Goal: Task Accomplishment & Management: Manage account settings

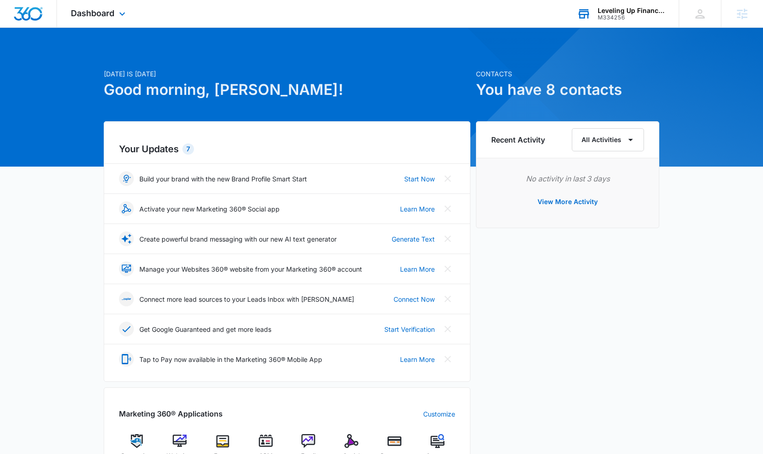
click at [644, 9] on div "Leveling Up Financial" at bounding box center [632, 10] width 68 height 7
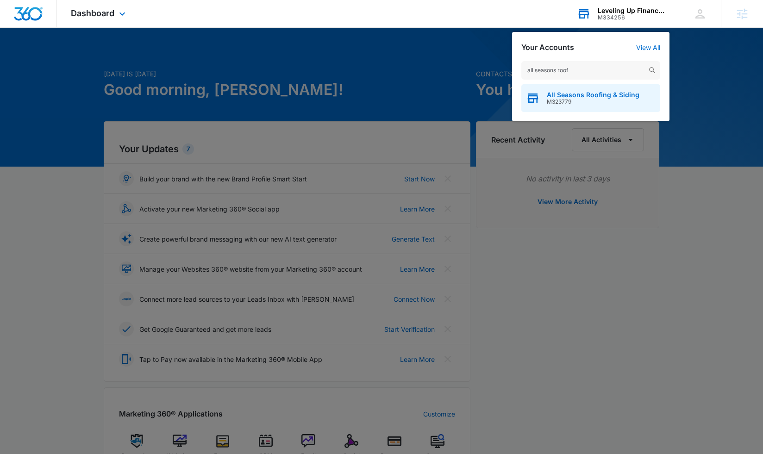
type input "all seasons roof"
click at [582, 97] on span "All Seasons Roofing & Siding" at bounding box center [593, 94] width 93 height 7
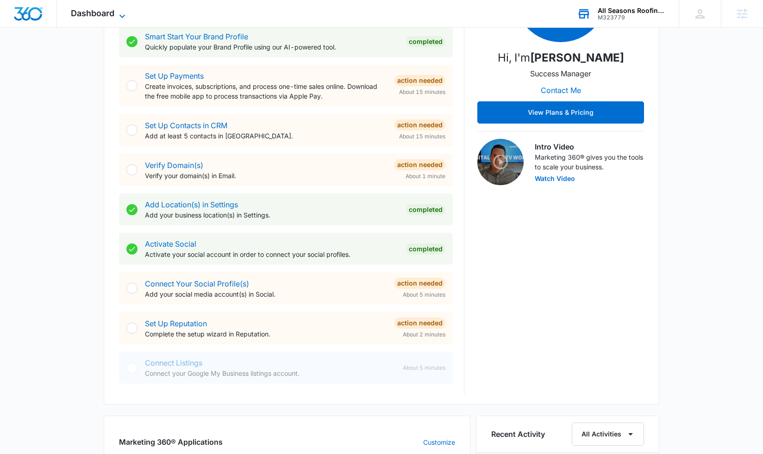
scroll to position [192, 0]
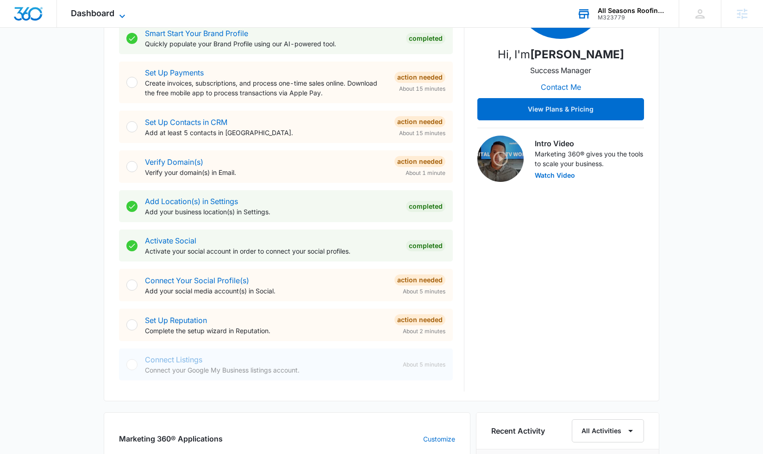
click at [81, 18] on span "Dashboard" at bounding box center [93, 13] width 44 height 10
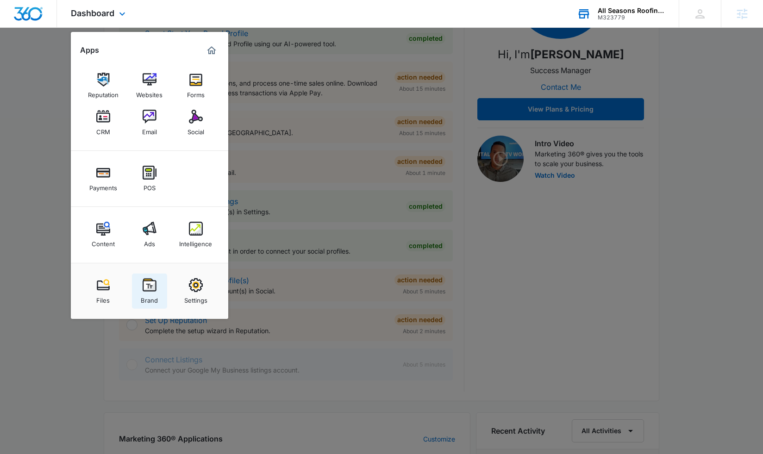
click at [148, 280] on img at bounding box center [150, 285] width 14 height 14
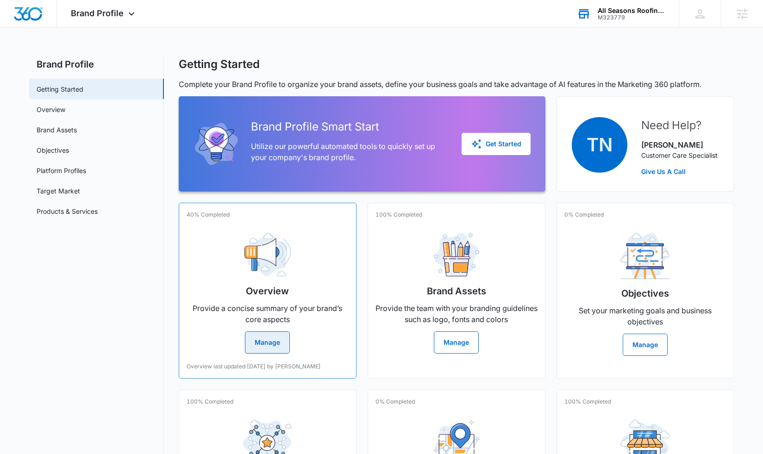
click at [285, 348] on button "Manage" at bounding box center [267, 343] width 45 height 22
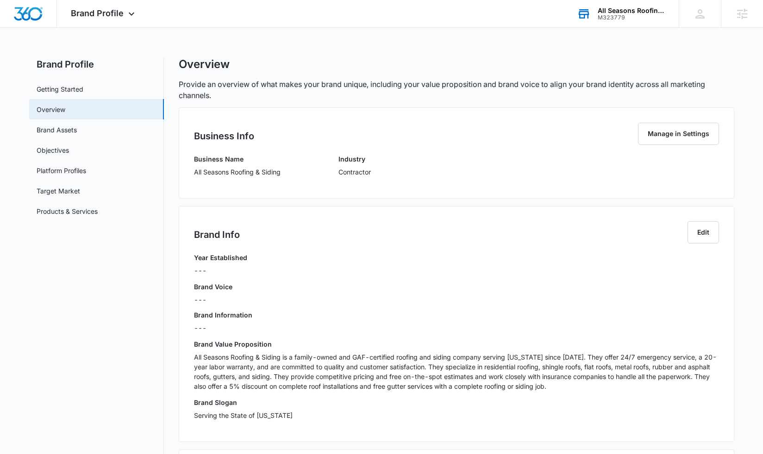
scroll to position [20, 0]
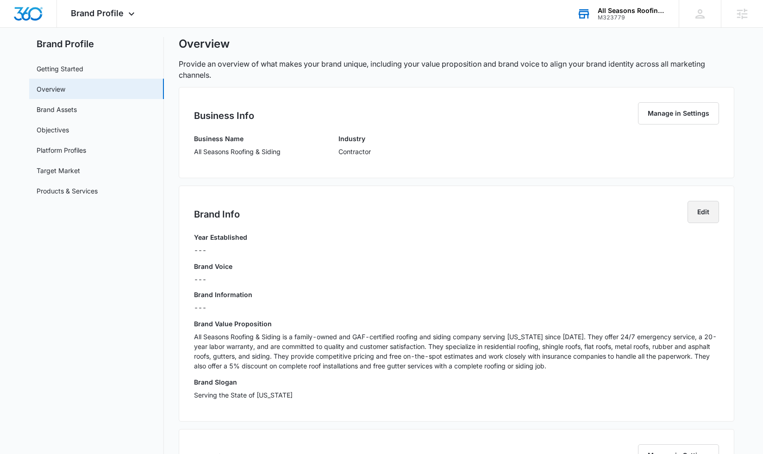
click at [701, 213] on button "Edit" at bounding box center [703, 212] width 31 height 22
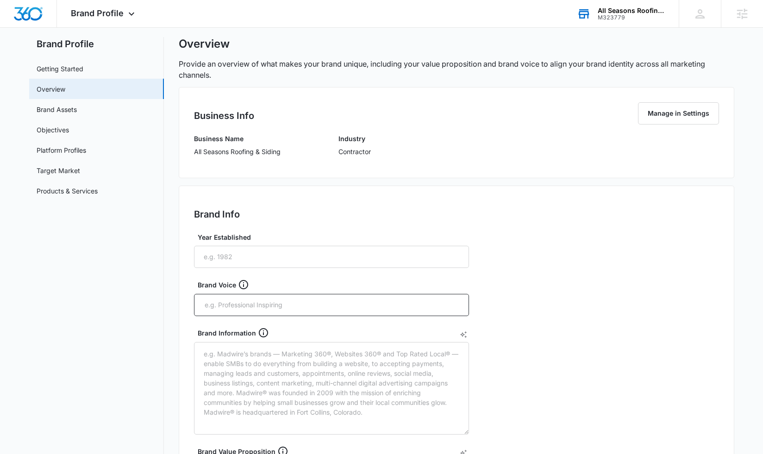
scroll to position [31, 0]
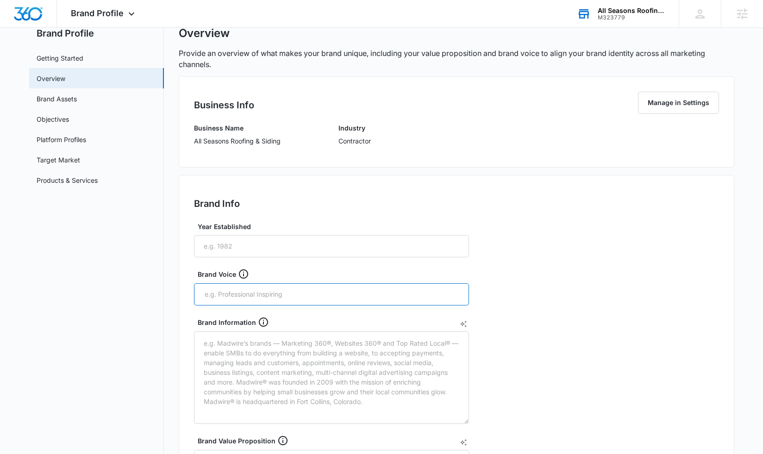
click at [320, 291] on input "text" at bounding box center [332, 295] width 257 height 14
type input "Helpful, The Trusted Team, Collaborative, Not High Pressure"
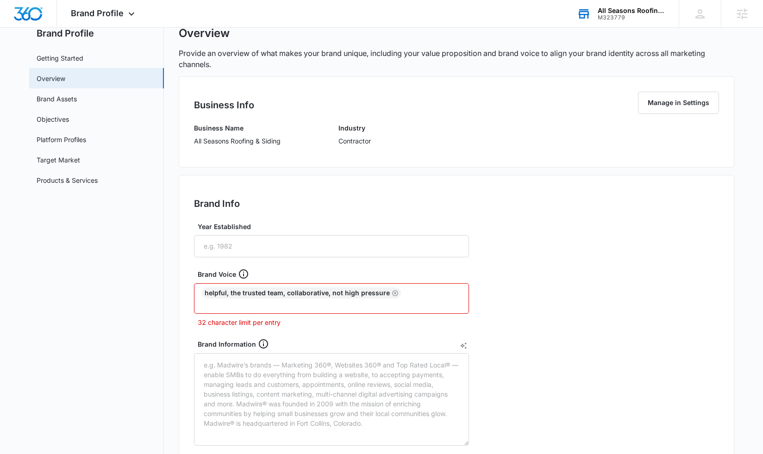
click at [628, 320] on div "Brand Info Edit Year Established Brand Voice Helpful, The Trusted Team, Collabo…" at bounding box center [457, 413] width 556 height 477
click at [392, 295] on icon "Remove" at bounding box center [395, 293] width 6 height 6
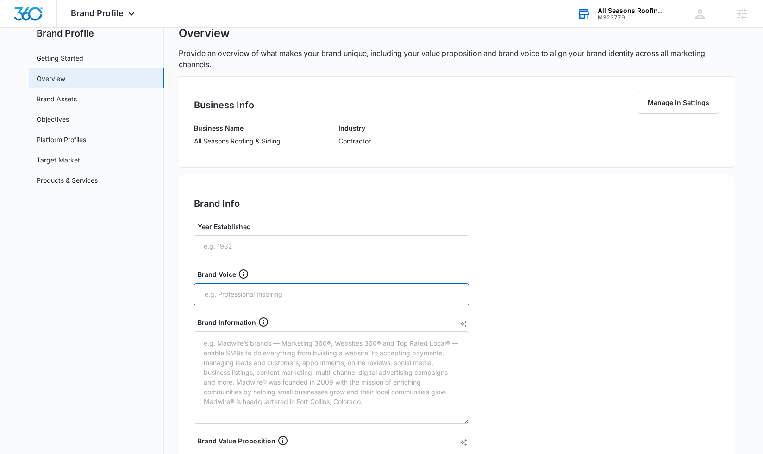
click at [333, 297] on input "text" at bounding box center [332, 295] width 257 height 14
type input "Helpful"
click at [348, 299] on input "text" at bounding box center [350, 295] width 221 height 14
type input "collaborativ"
click at [283, 295] on icon "Remove" at bounding box center [285, 294] width 7 height 7
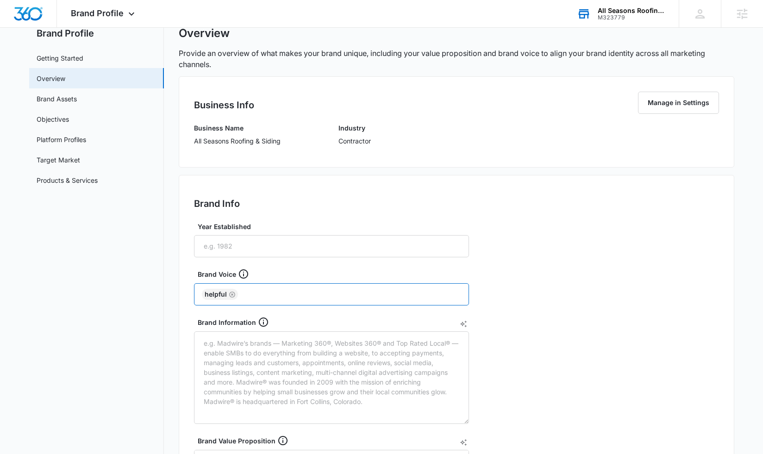
click at [286, 294] on input "text" at bounding box center [350, 295] width 221 height 14
type input "collaborative"
click at [320, 289] on input "text" at bounding box center [379, 295] width 164 height 14
type input "not pushy"
click at [385, 294] on input "text" at bounding box center [403, 295] width 116 height 14
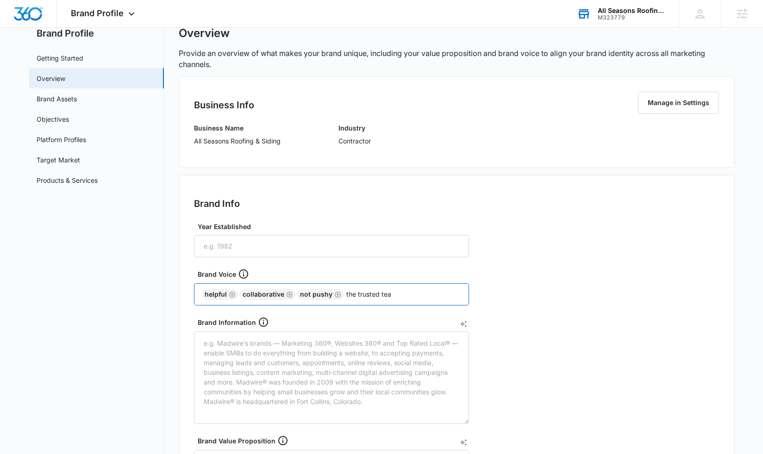
type input "the trusted team"
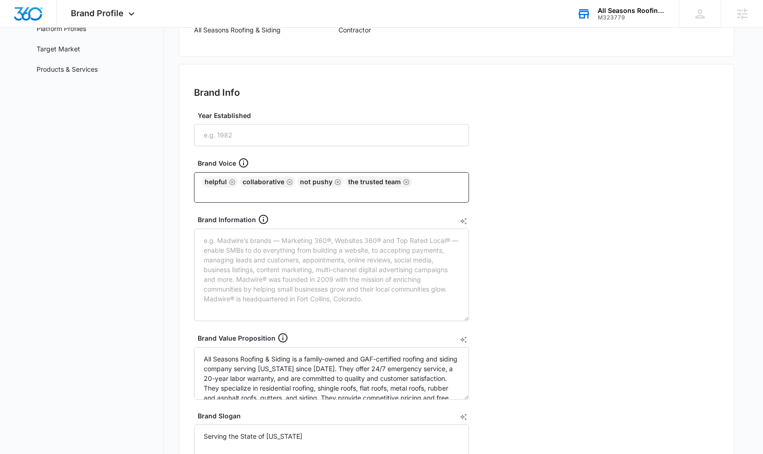
scroll to position [143, 0]
click at [250, 253] on textarea "Brand Information" at bounding box center [331, 274] width 275 height 93
paste textarea "Brand Overview: All Seasons Roofing & Siding All Seasons Roofing & Siding proud…"
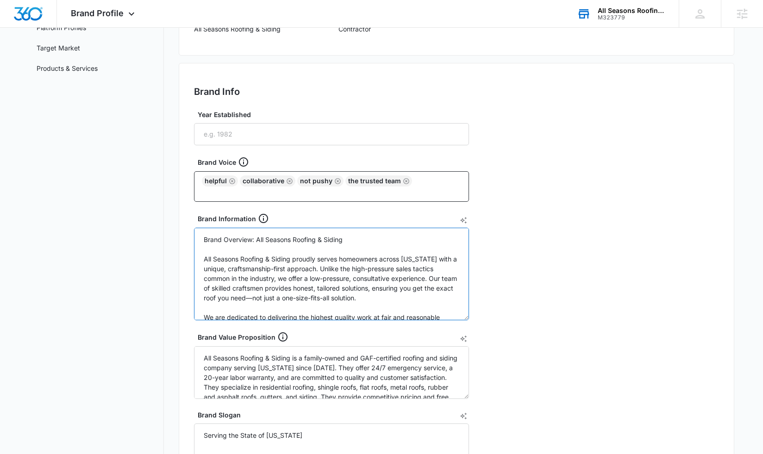
scroll to position [0, 0]
drag, startPoint x: 353, startPoint y: 239, endPoint x: 180, endPoint y: 240, distance: 172.7
click at [180, 240] on div "Brand Info Edit Year Established Brand Voice Helpful collaborative not pushy th…" at bounding box center [457, 295] width 556 height 464
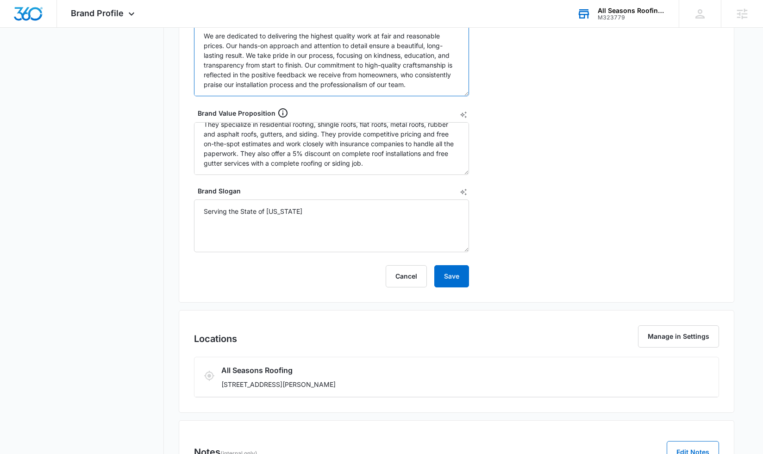
scroll to position [369, 0]
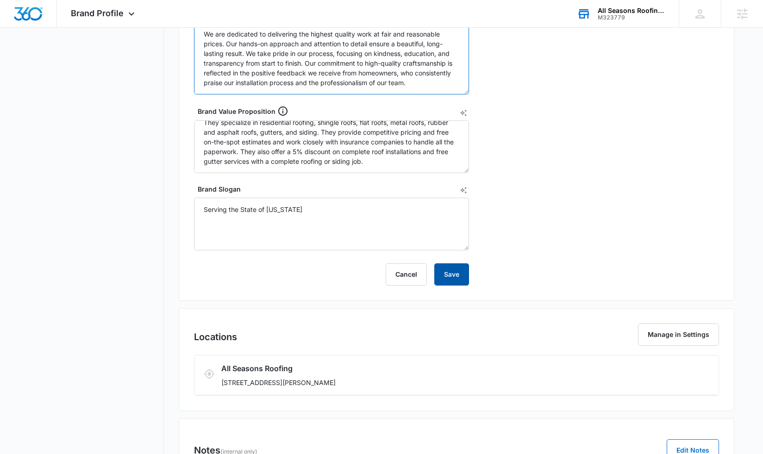
type textarea "All Seasons Roofing & Siding proudly serves homeowners across Massachusetts wit…"
click at [443, 275] on button "Save" at bounding box center [451, 274] width 35 height 22
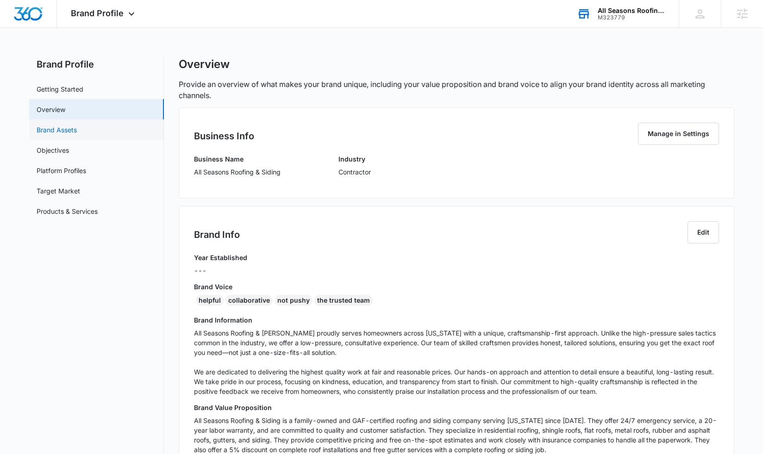
scroll to position [0, 0]
click at [77, 131] on link "Brand Assets" at bounding box center [57, 130] width 40 height 10
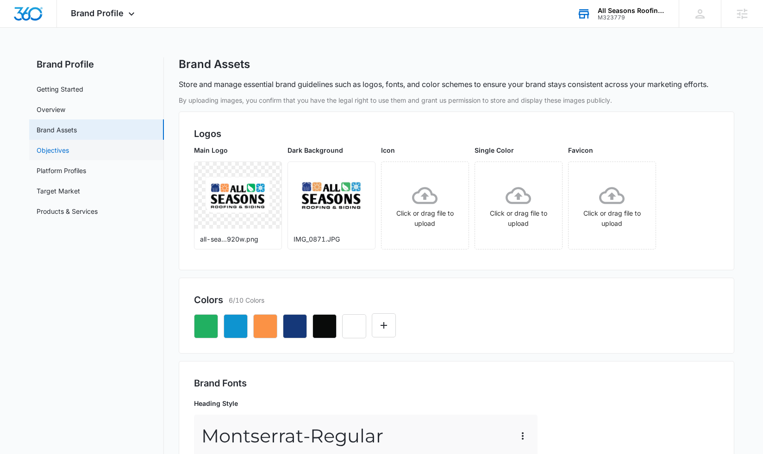
click at [56, 153] on link "Objectives" at bounding box center [53, 150] width 32 height 10
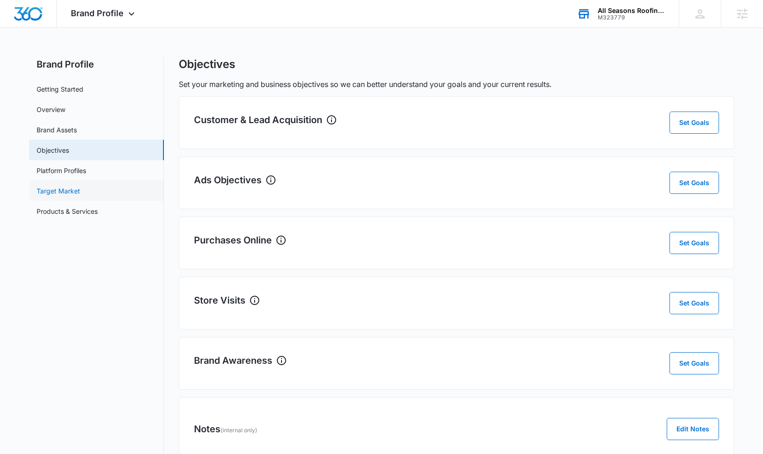
click at [53, 188] on link "Target Market" at bounding box center [59, 191] width 44 height 10
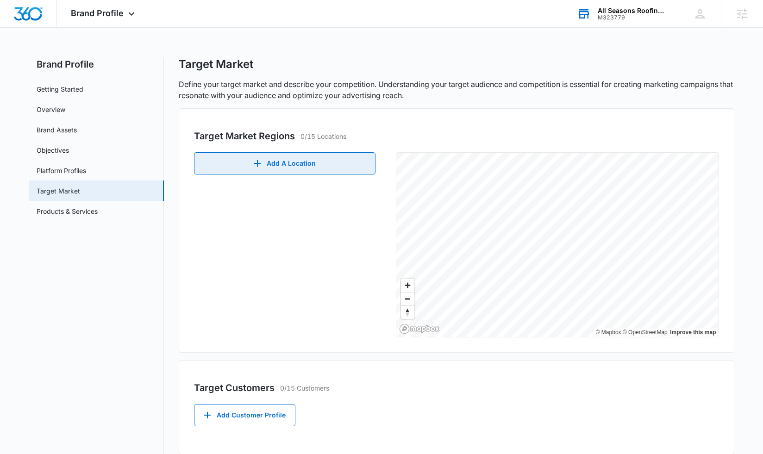
click at [284, 165] on button "Add A Location" at bounding box center [284, 163] width 181 height 22
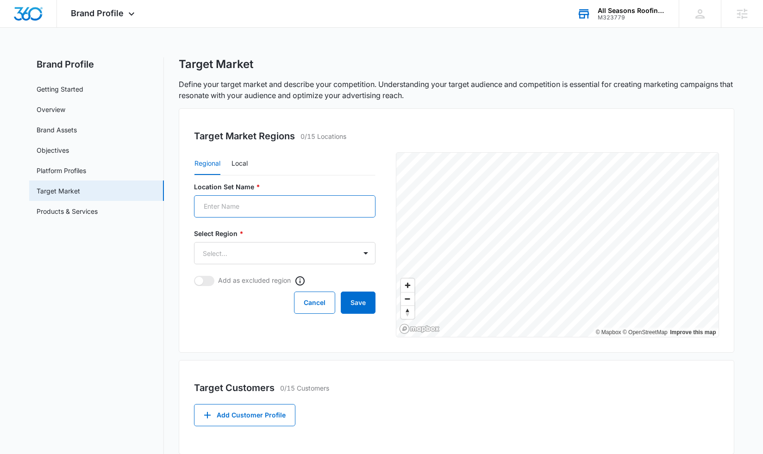
click at [250, 205] on input "Location Set Name *" at bounding box center [284, 206] width 181 height 22
type input "State"
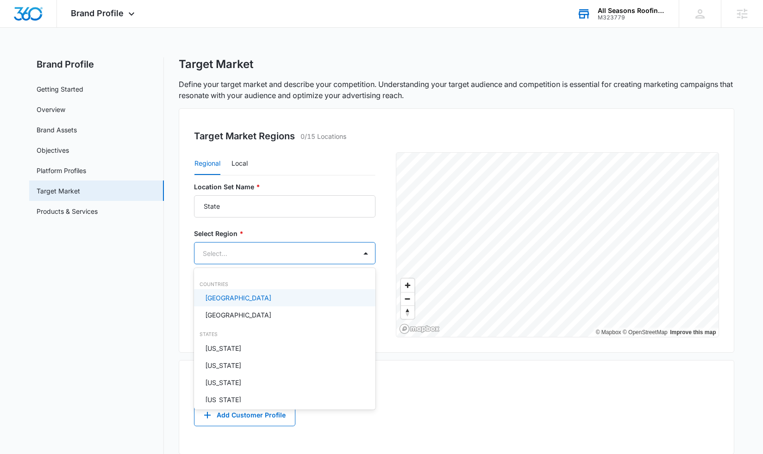
click at [250, 253] on body "Brand Profile Apps Reputation Websites Forms CRM Email Social Payments POS Cont…" at bounding box center [381, 227] width 763 height 454
drag, startPoint x: 244, startPoint y: 301, endPoint x: 239, endPoint y: 288, distance: 13.8
click at [244, 301] on p "United States" at bounding box center [238, 298] width 66 height 10
click at [179, 275] on div at bounding box center [381, 227] width 763 height 454
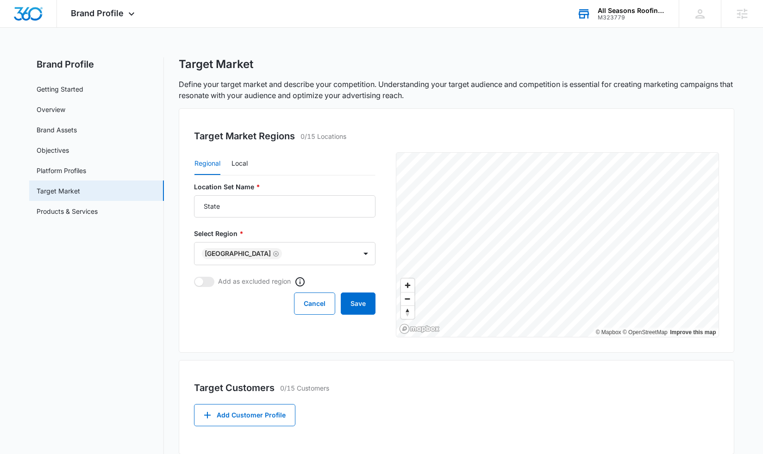
scroll to position [17, 0]
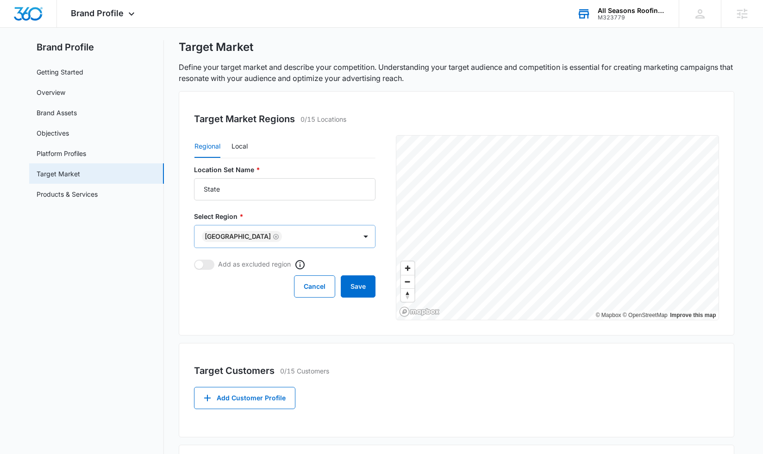
click at [273, 237] on icon "Remove United States" at bounding box center [276, 236] width 6 height 7
click at [255, 236] on body "Brand Profile Apps Reputation Websites Forms CRM Email Social Payments POS Cont…" at bounding box center [381, 303] width 763 height 640
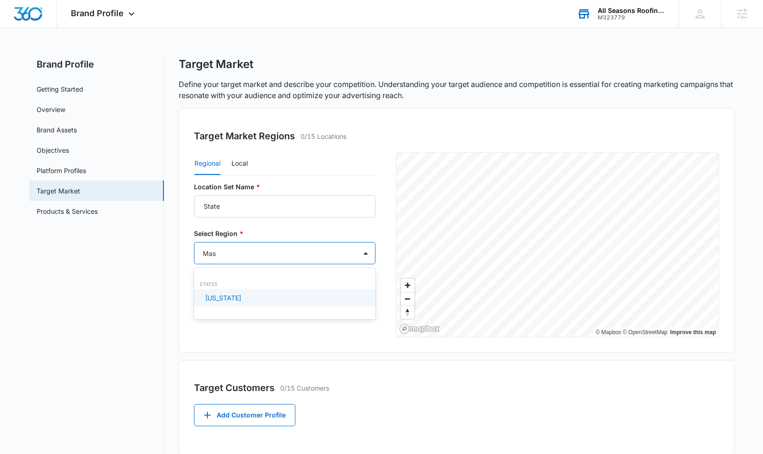
type input "Mass"
click at [240, 297] on p "Massachusetts" at bounding box center [223, 298] width 36 height 10
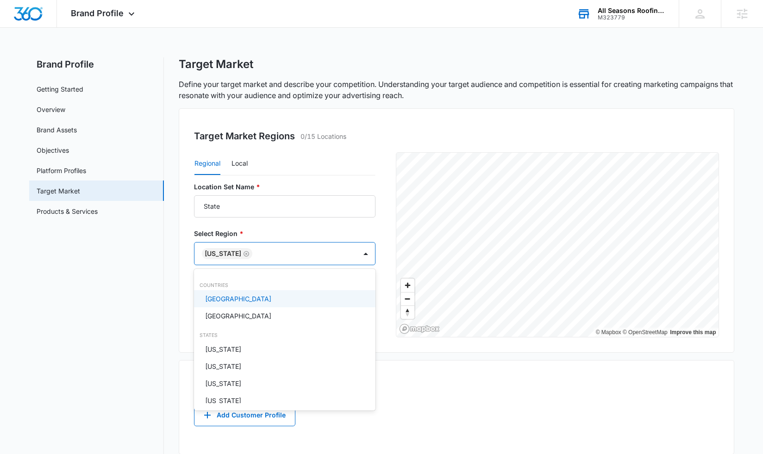
click at [119, 255] on div at bounding box center [381, 227] width 763 height 454
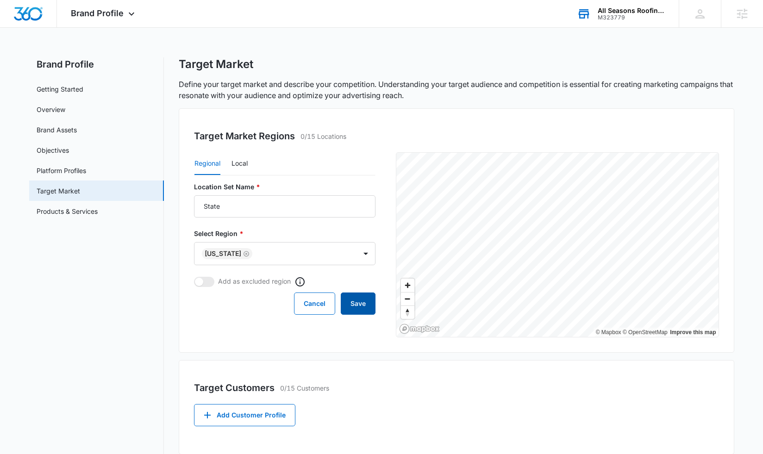
click at [358, 298] on button "Save" at bounding box center [358, 304] width 35 height 22
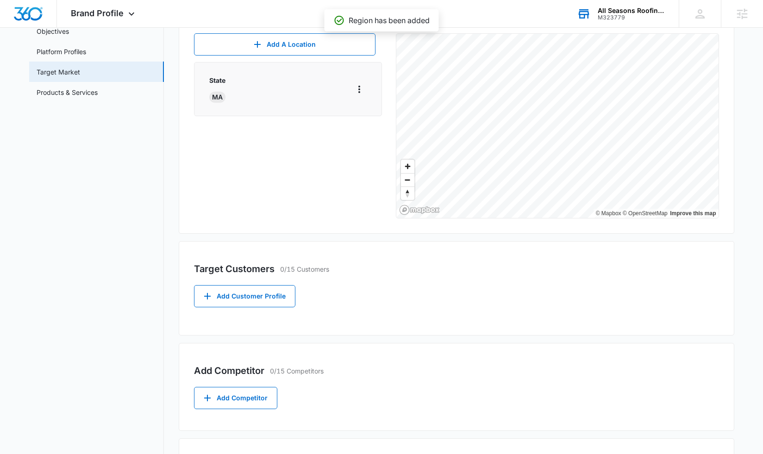
scroll to position [120, 0]
click at [256, 297] on button "Add Customer Profile" at bounding box center [244, 295] width 101 height 22
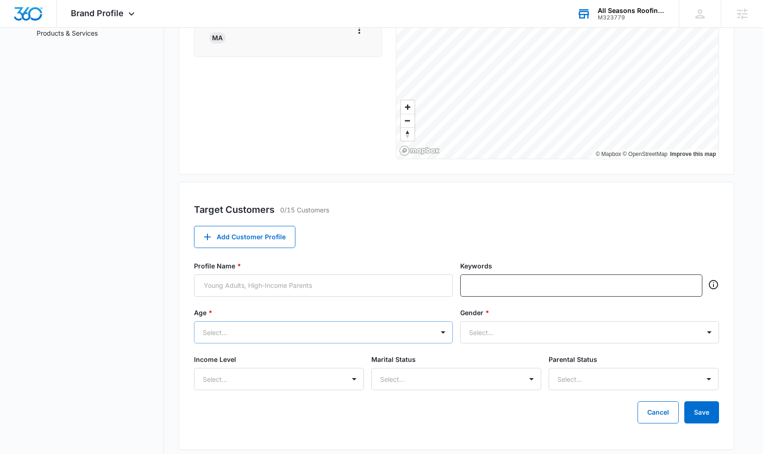
scroll to position [193, 0]
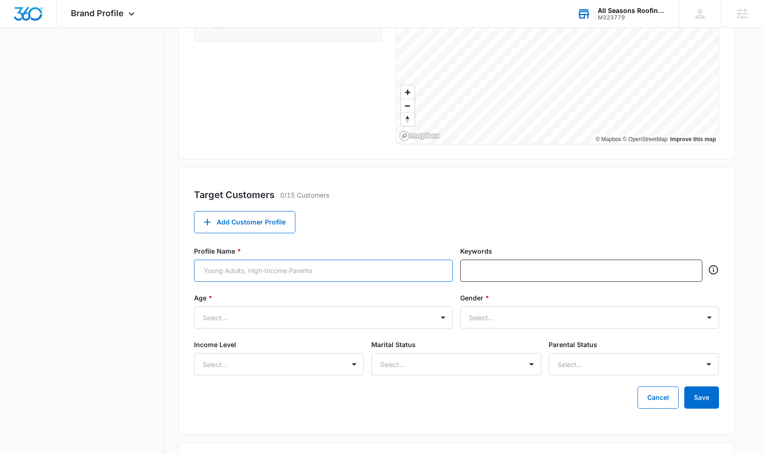
click at [281, 263] on input "Profile Name *" at bounding box center [323, 271] width 259 height 22
type input "Above Avg Income Homeowners"
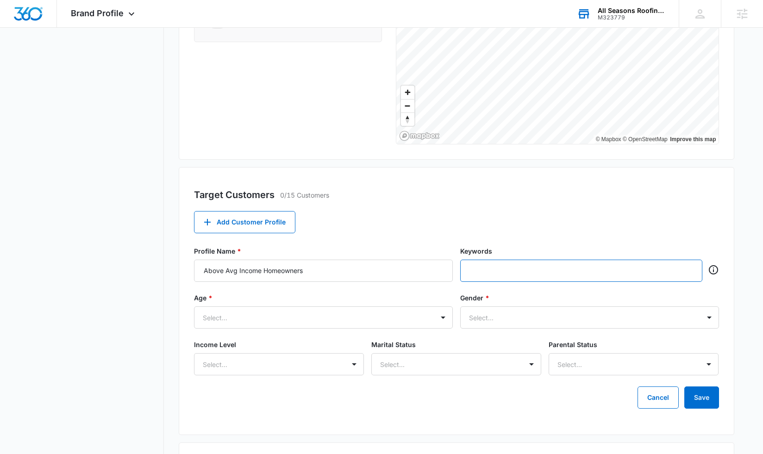
click at [525, 275] on input "text" at bounding box center [582, 271] width 225 height 14
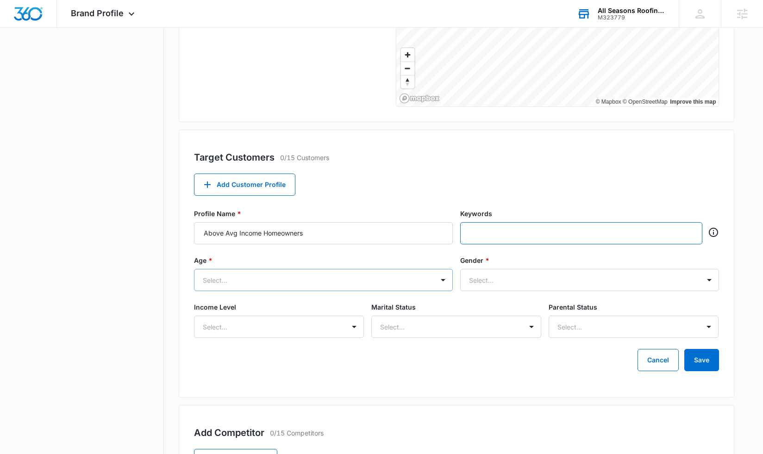
scroll to position [231, 0]
click at [404, 284] on div at bounding box center [312, 280] width 219 height 12
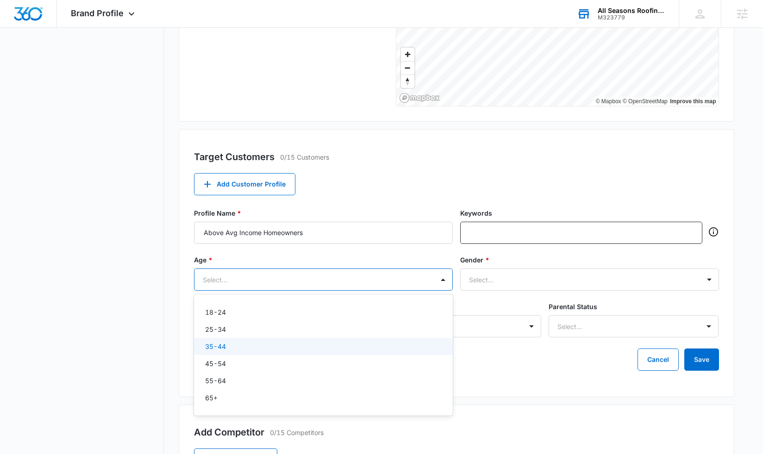
drag, startPoint x: 282, startPoint y: 345, endPoint x: 283, endPoint y: 338, distance: 7.9
click at [282, 345] on div "35-44" at bounding box center [322, 347] width 235 height 10
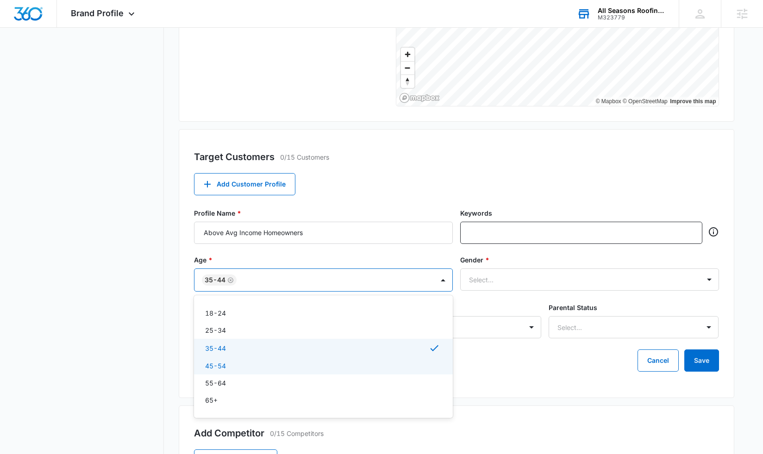
drag, startPoint x: 255, startPoint y: 367, endPoint x: 252, endPoint y: 378, distance: 11.0
click at [255, 368] on div "45-54" at bounding box center [322, 366] width 235 height 10
click at [250, 383] on div "55-64" at bounding box center [322, 385] width 235 height 10
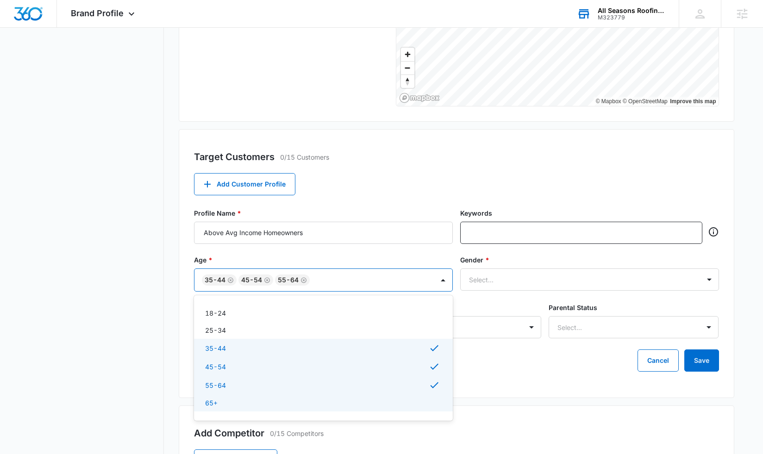
drag, startPoint x: 247, startPoint y: 399, endPoint x: 214, endPoint y: 348, distance: 60.6
click at [247, 399] on div "65+" at bounding box center [322, 403] width 235 height 10
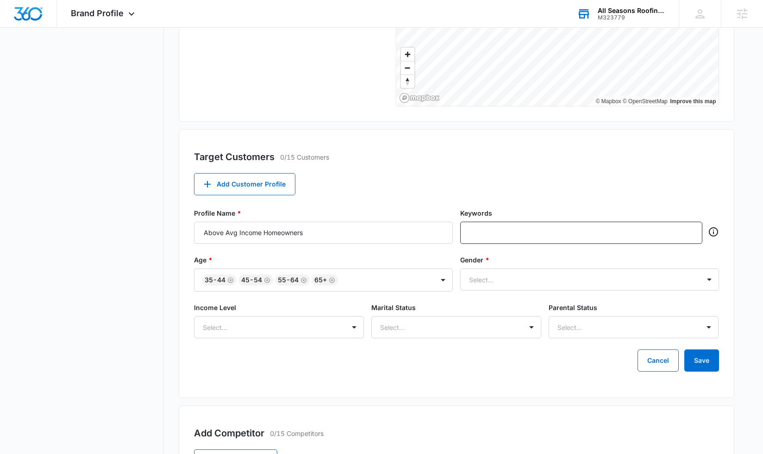
click at [163, 302] on nav "Brand Profile Getting Started Overview Brand Assets Objectives Platform Profile…" at bounding box center [96, 207] width 135 height 762
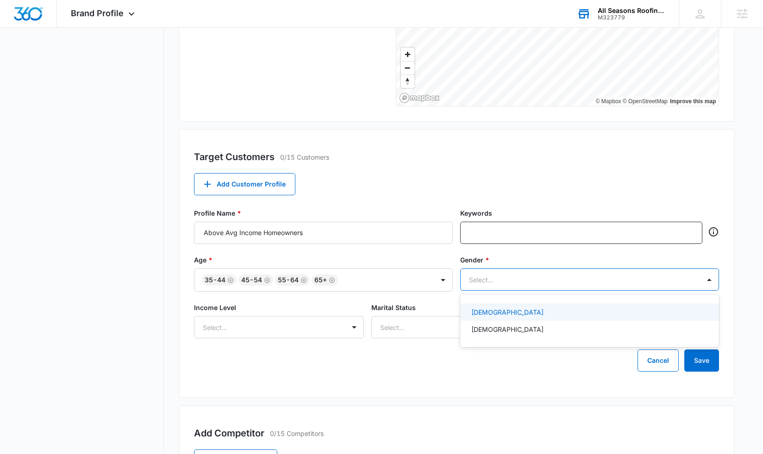
click at [553, 285] on div at bounding box center [578, 280] width 219 height 12
drag, startPoint x: 521, startPoint y: 313, endPoint x: 520, endPoint y: 323, distance: 9.8
click at [521, 315] on div "Female" at bounding box center [588, 312] width 235 height 10
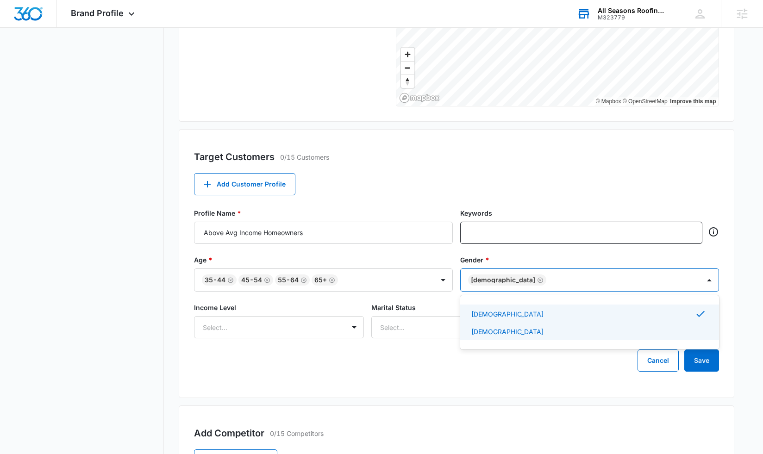
click at [518, 329] on div "Male" at bounding box center [588, 332] width 235 height 10
drag, startPoint x: 137, startPoint y: 242, endPoint x: 198, endPoint y: 299, distance: 83.5
click at [137, 242] on nav "Brand Profile Getting Started Overview Brand Assets Objectives Platform Profile…" at bounding box center [96, 207] width 135 height 762
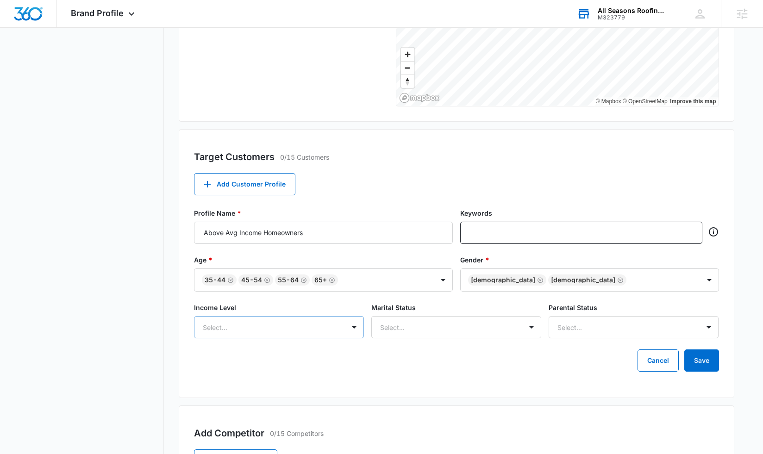
click at [238, 324] on div at bounding box center [268, 328] width 130 height 12
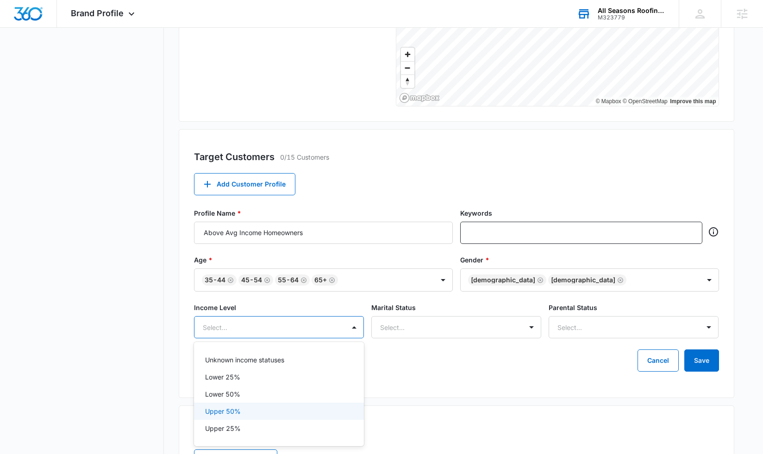
click at [228, 411] on p "Upper 50%" at bounding box center [223, 412] width 36 height 10
click at [224, 434] on p "Upper 25%" at bounding box center [223, 431] width 36 height 10
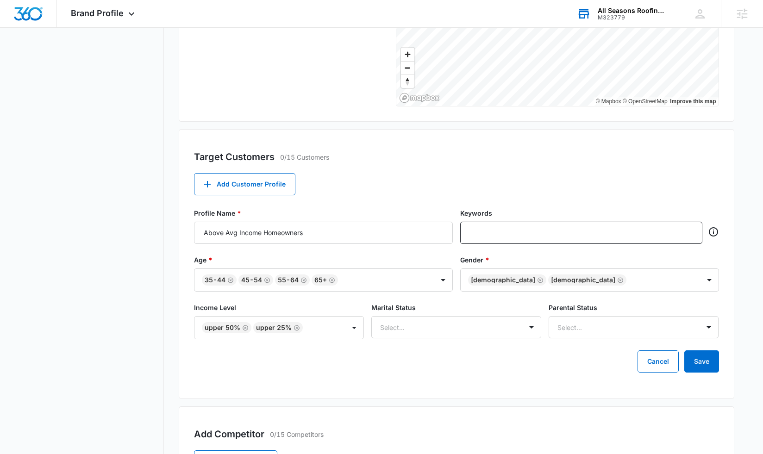
drag, startPoint x: 149, startPoint y: 338, endPoint x: 337, endPoint y: 344, distance: 188.1
click at [149, 338] on nav "Brand Profile Getting Started Overview Brand Assets Objectives Platform Profile…" at bounding box center [96, 207] width 135 height 763
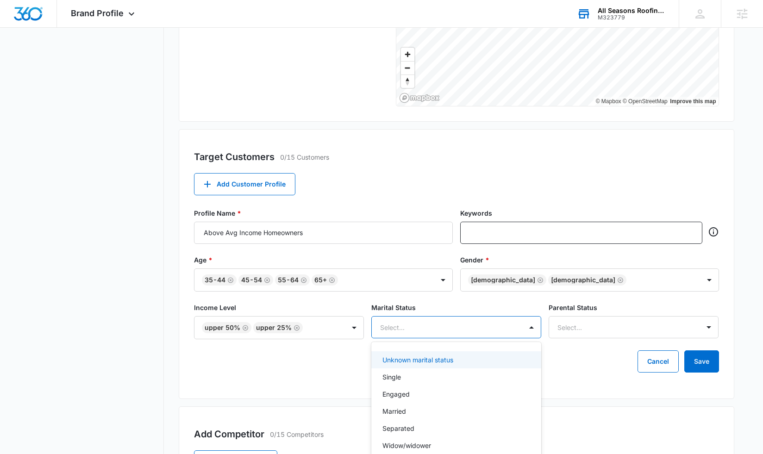
scroll to position [244, 0]
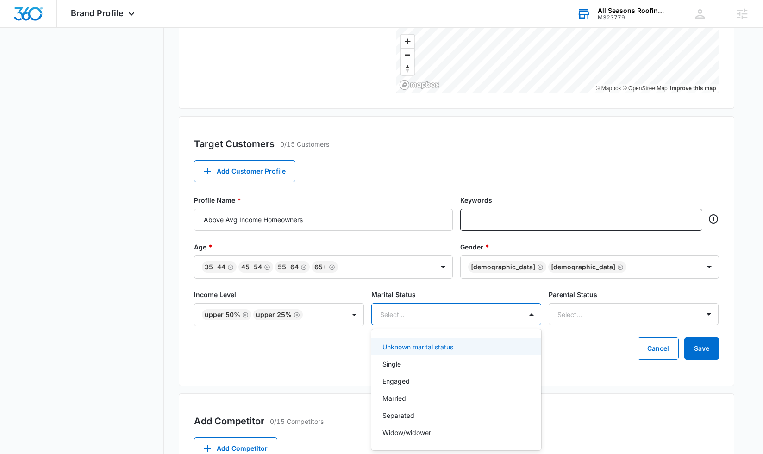
click at [447, 329] on div "Income Level Upper 50% Upper 25% Marital Status Unknown marital status, 1 of 6.…" at bounding box center [456, 314] width 525 height 48
drag, startPoint x: 105, startPoint y: 296, endPoint x: 137, endPoint y: 300, distance: 32.3
click at [105, 296] on nav "Brand Profile Getting Started Overview Brand Assets Objectives Platform Profile…" at bounding box center [96, 194] width 135 height 763
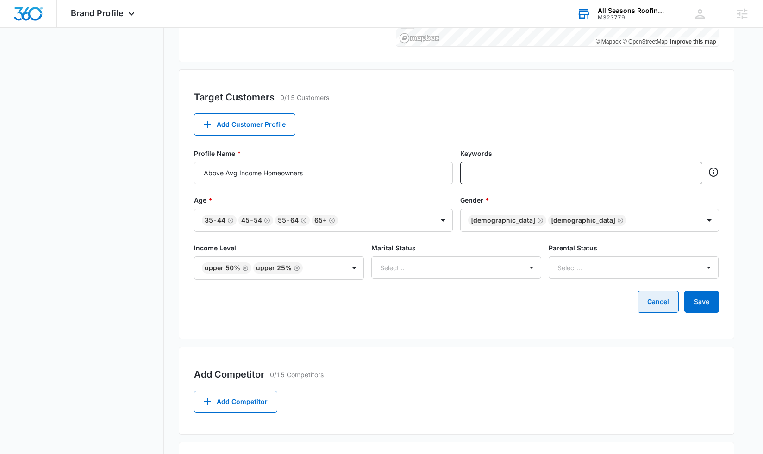
scroll to position [293, 0]
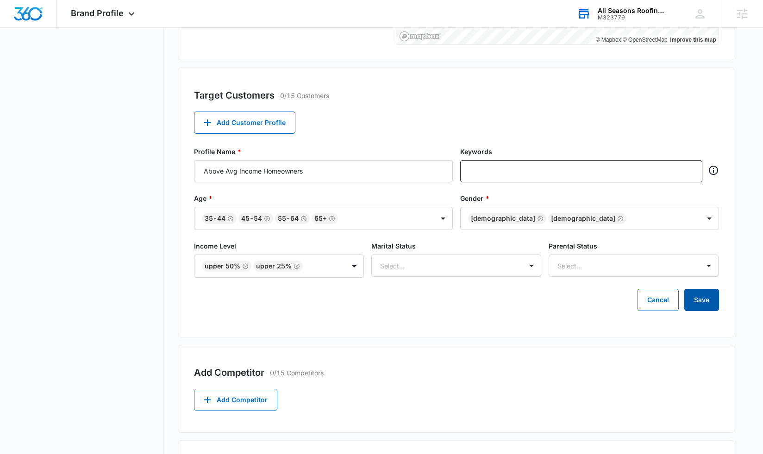
click at [708, 302] on button "Save" at bounding box center [701, 300] width 35 height 22
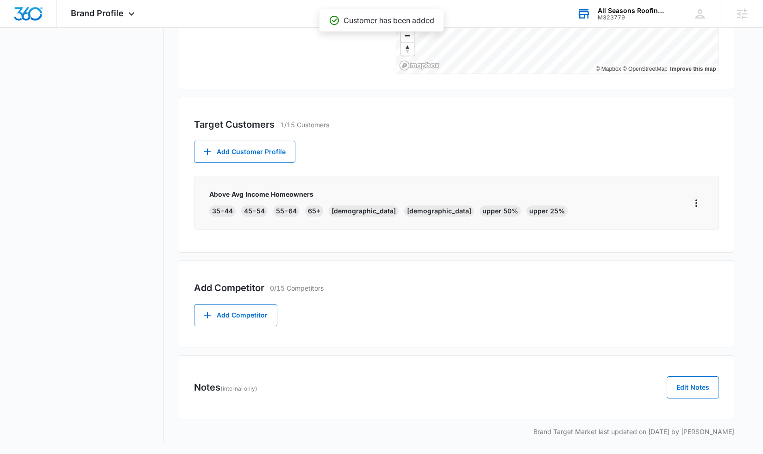
scroll to position [263, 0]
click at [248, 323] on button "Add Competitor" at bounding box center [235, 315] width 83 height 22
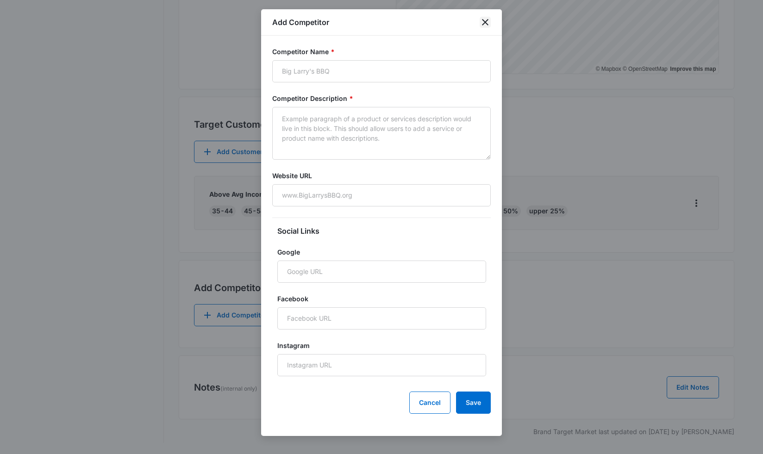
click at [487, 19] on icon "close" at bounding box center [485, 22] width 11 height 11
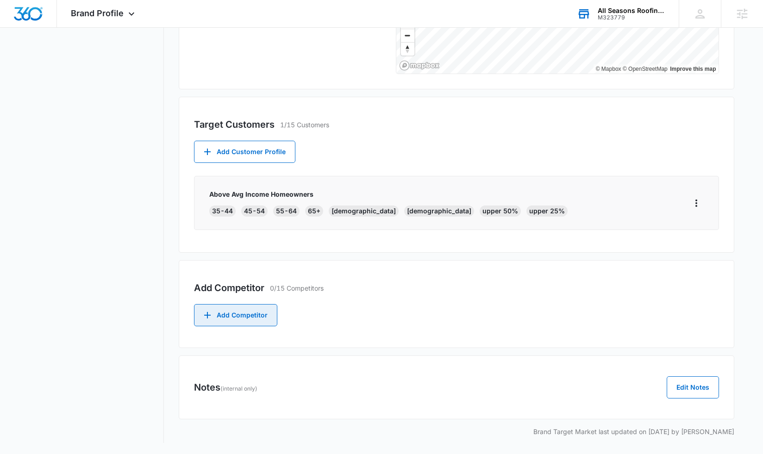
click at [257, 314] on button "Add Competitor" at bounding box center [235, 315] width 83 height 22
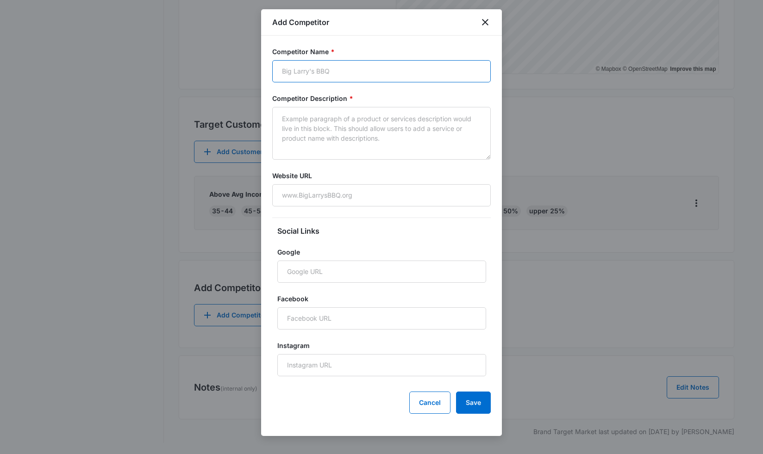
click at [293, 71] on input "Competitor Name *" at bounding box center [381, 71] width 219 height 22
type input "New Pro Home Solutions"
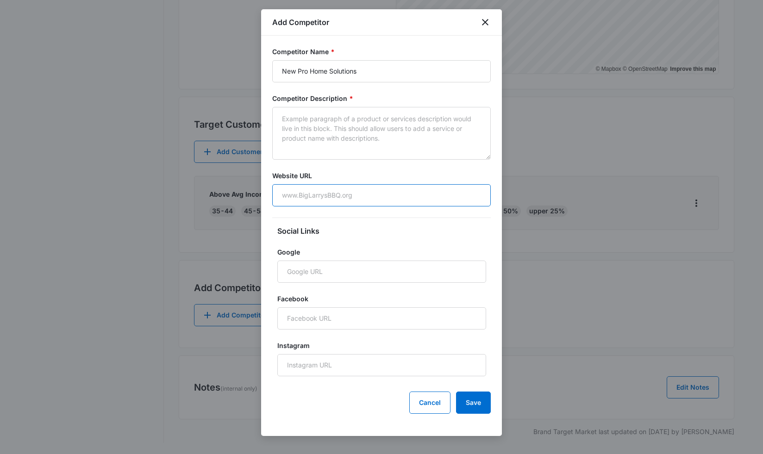
click at [324, 195] on input "Website URL" at bounding box center [381, 195] width 219 height 22
paste input "https://www.newpro.com/roofing/"
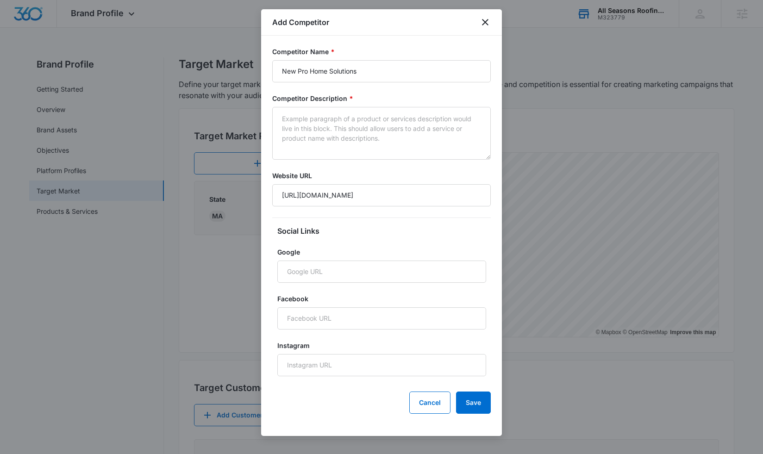
scroll to position [0, 0]
type input "https://www.newpro.com/roofing/"
click at [475, 405] on button "Save" at bounding box center [473, 403] width 35 height 22
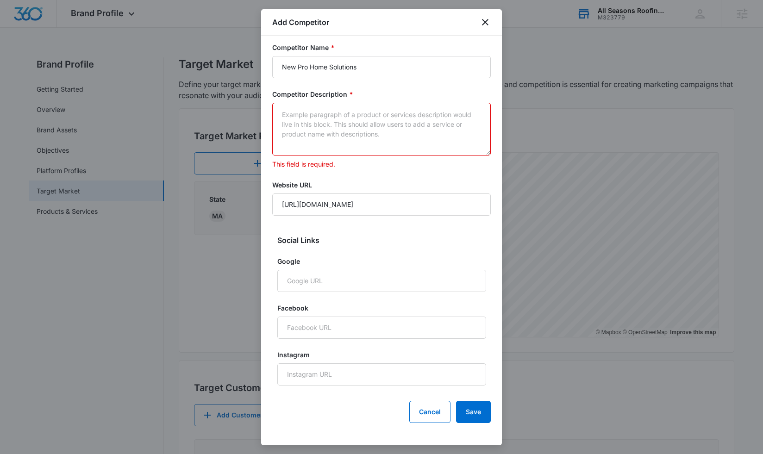
scroll to position [4, 0]
click at [368, 119] on textarea "Competitor Description *" at bounding box center [381, 129] width 219 height 53
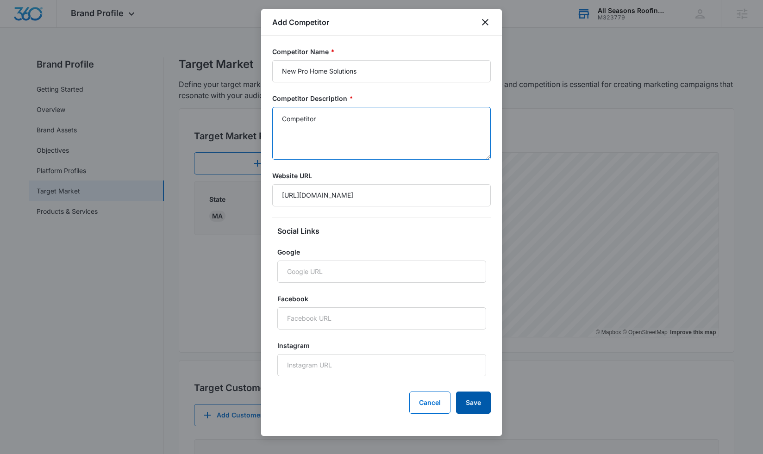
type textarea "Competitor"
click at [463, 395] on button "Save" at bounding box center [473, 403] width 35 height 22
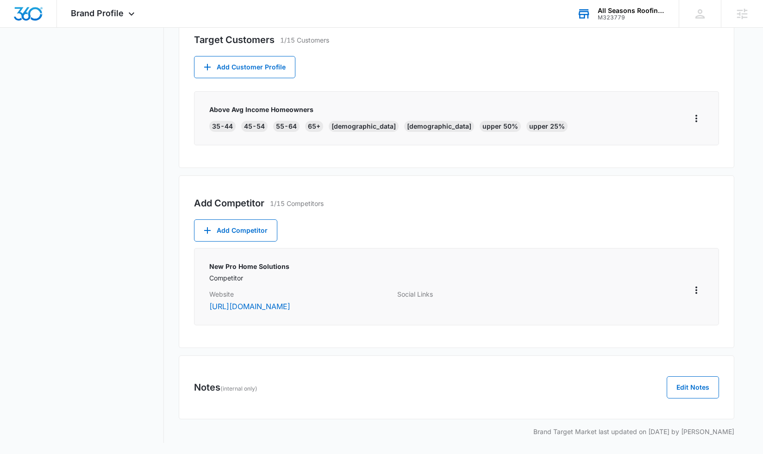
scroll to position [348, 0]
click at [243, 226] on button "Add Competitor" at bounding box center [235, 230] width 83 height 22
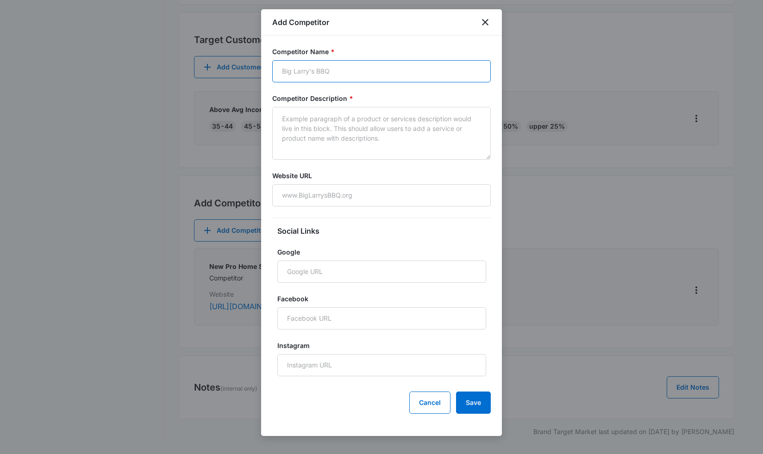
click at [333, 68] on input "Competitor Name *" at bounding box center [381, 71] width 219 height 22
type input "Long Home Solutions"
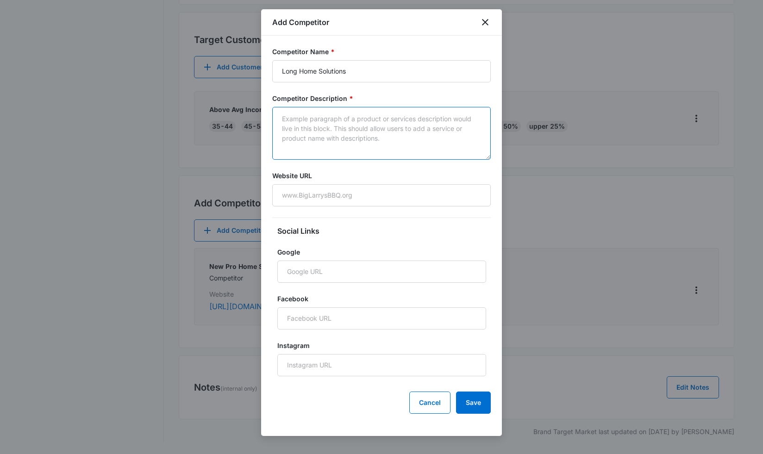
click at [318, 124] on textarea "Competitor Description *" at bounding box center [381, 133] width 219 height 53
type textarea "competitor"
paste input "https://longhome.com"
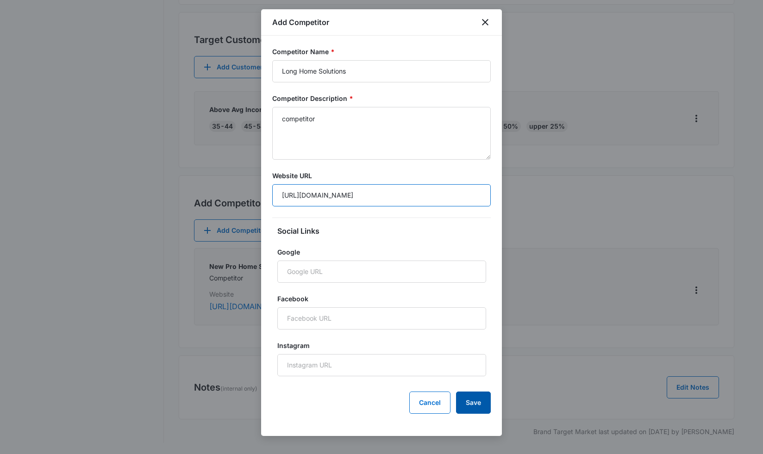
type input "https://longhome.com"
click at [476, 403] on button "Save" at bounding box center [473, 403] width 35 height 22
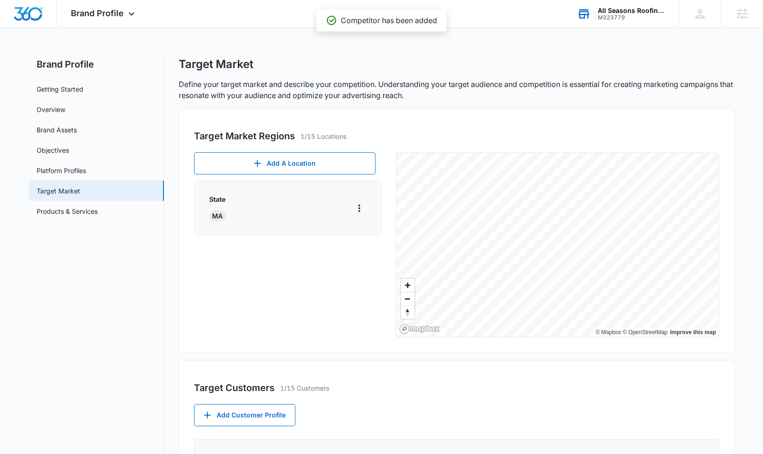
scroll to position [0, 0]
click at [87, 214] on link "Products & Services" at bounding box center [67, 211] width 61 height 10
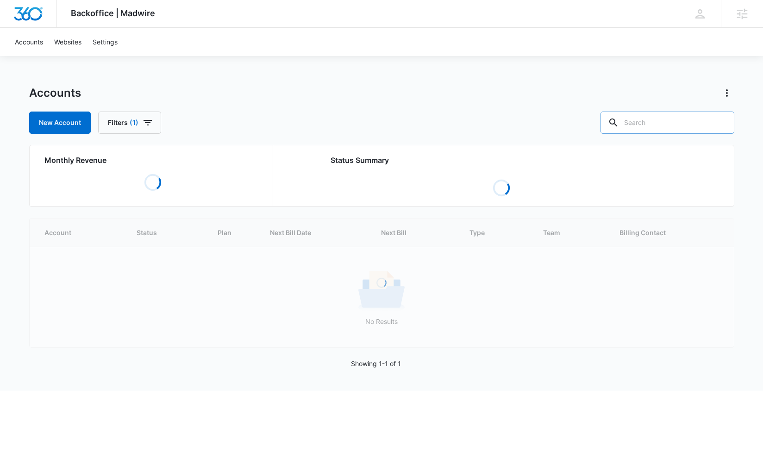
click at [672, 128] on input "text" at bounding box center [667, 123] width 134 height 22
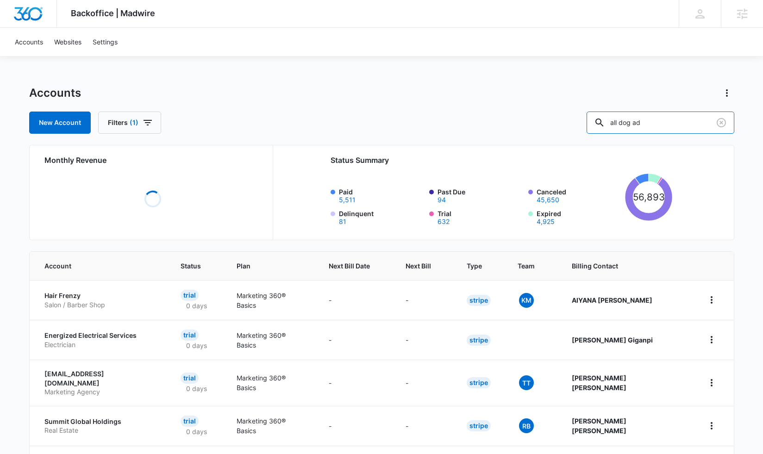
type input "all dog ad"
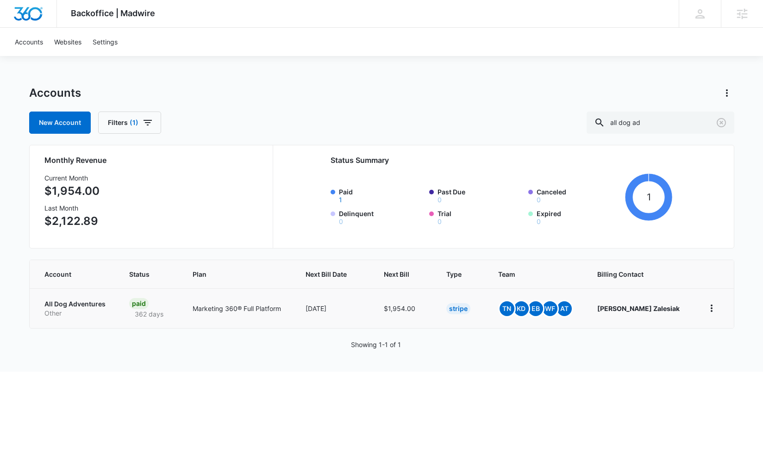
click at [78, 306] on p "All Dog Adventures" at bounding box center [75, 304] width 63 height 9
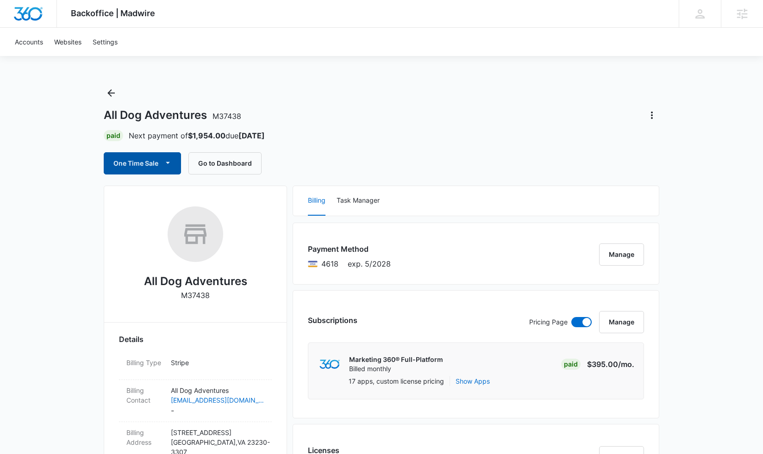
click at [141, 166] on button "One Time Sale" at bounding box center [142, 163] width 77 height 22
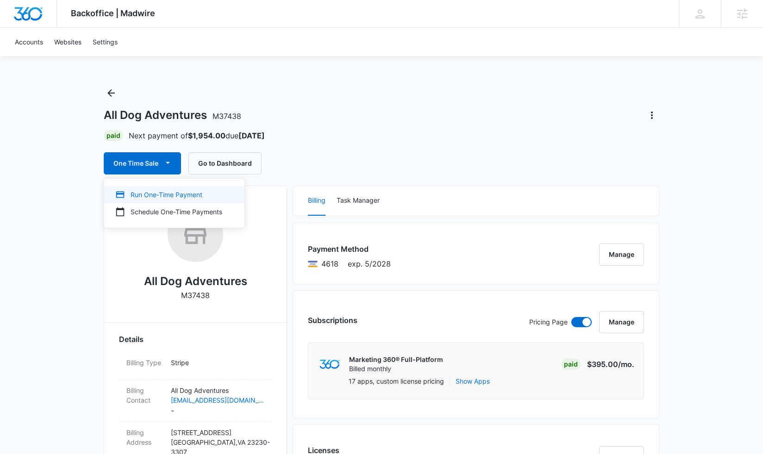
click at [143, 192] on div "Run One-Time Payment" at bounding box center [168, 195] width 107 height 10
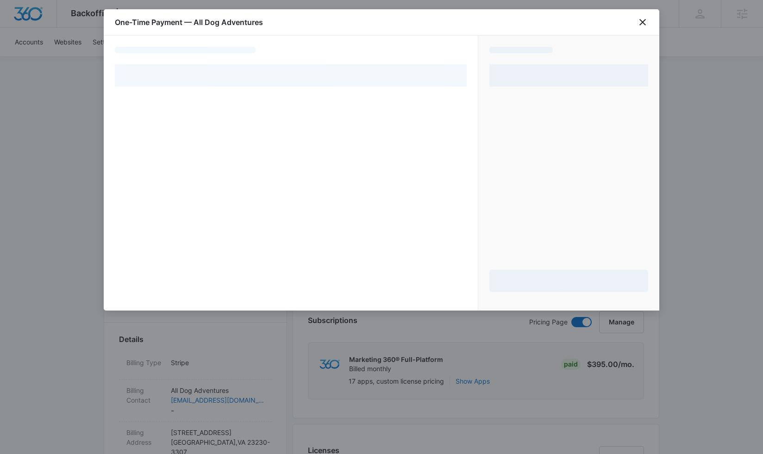
select select "pm_1PbR6HA4n8RTgNjUzzZw3A4m"
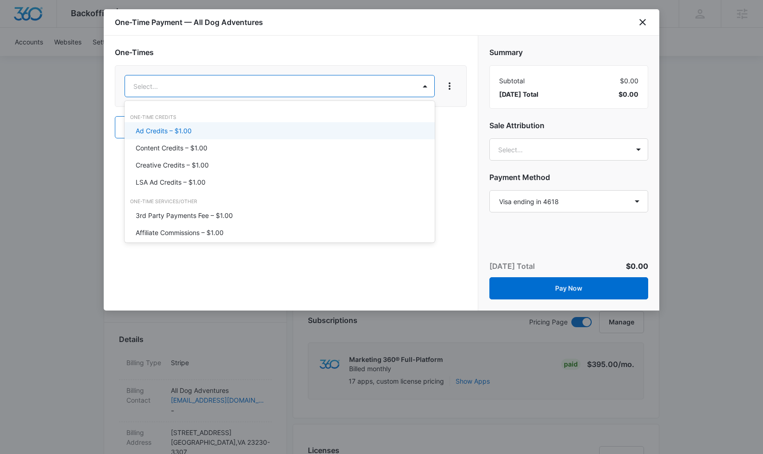
click at [200, 127] on div "Ad Credits – $1.00" at bounding box center [279, 131] width 286 height 10
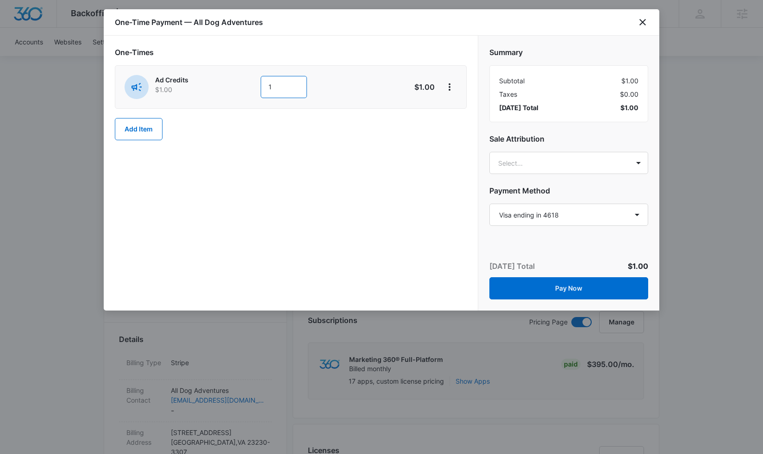
drag, startPoint x: 276, startPoint y: 88, endPoint x: 285, endPoint y: 92, distance: 9.5
click at [276, 88] on input "1" at bounding box center [284, 87] width 46 height 22
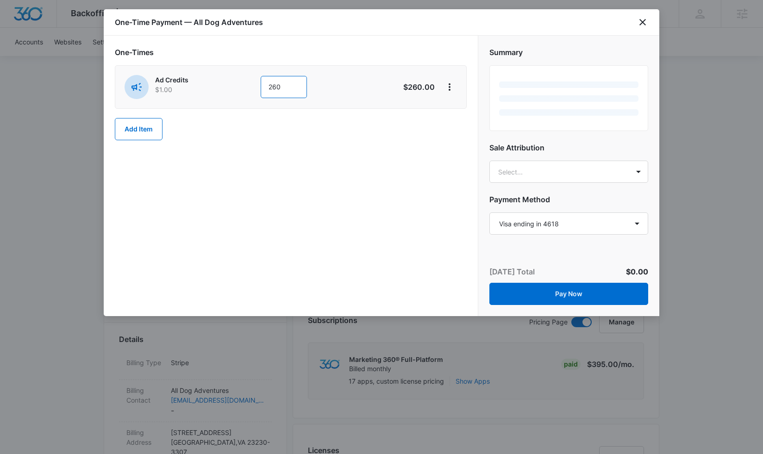
type input "260"
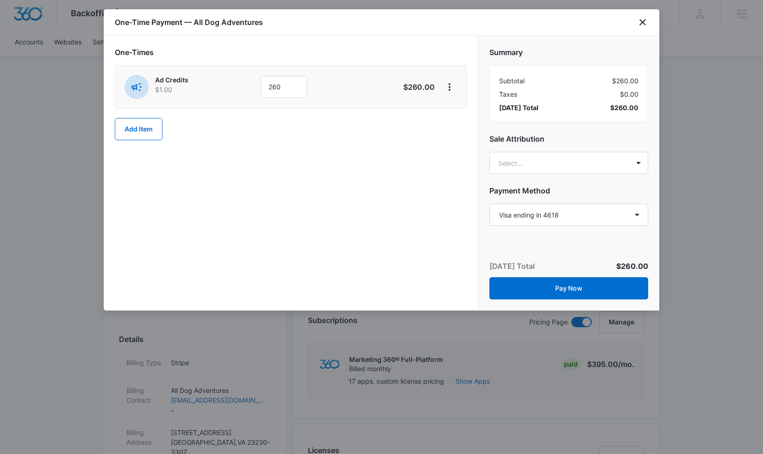
drag, startPoint x: 297, startPoint y: 137, endPoint x: 488, endPoint y: 169, distance: 193.9
click at [298, 137] on div "One-Times Ad Credits $1.00 260 $260.00 Add Item" at bounding box center [291, 94] width 352 height 94
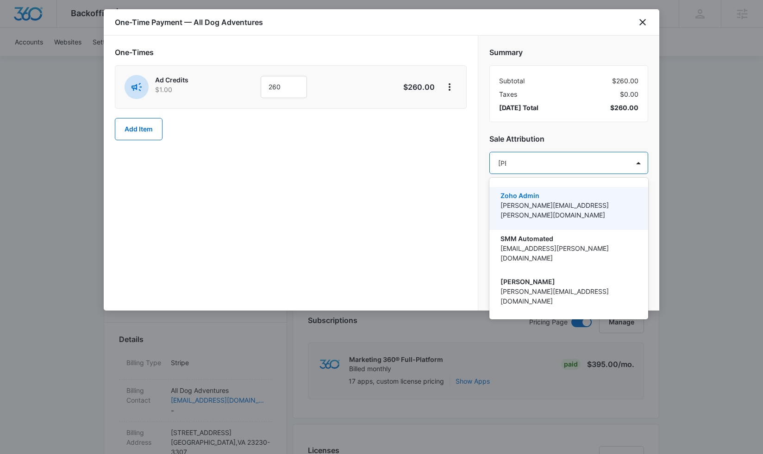
type input "tomm"
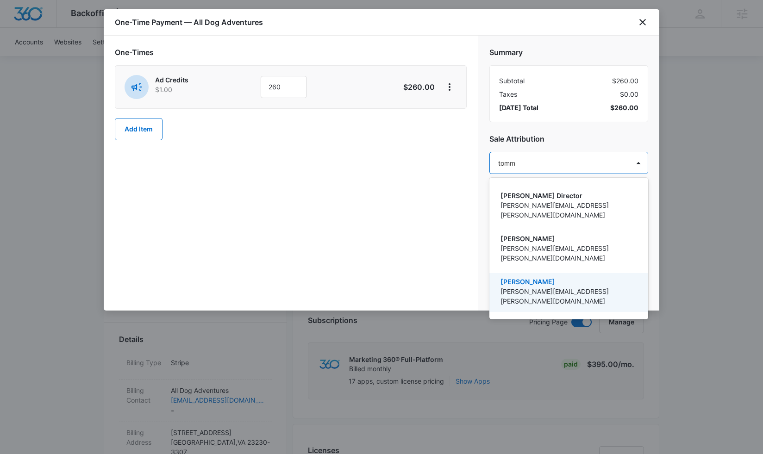
click at [513, 287] on p "[PERSON_NAME][EMAIL_ADDRESS][PERSON_NAME][DOMAIN_NAME]" at bounding box center [567, 296] width 135 height 19
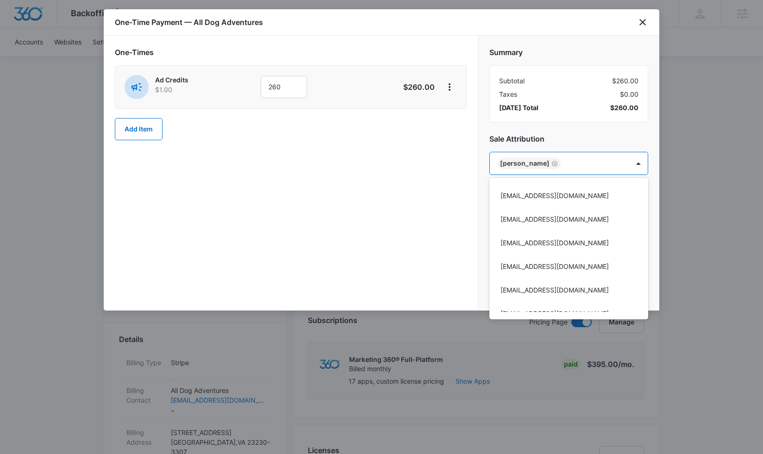
click at [423, 198] on div at bounding box center [381, 227] width 763 height 454
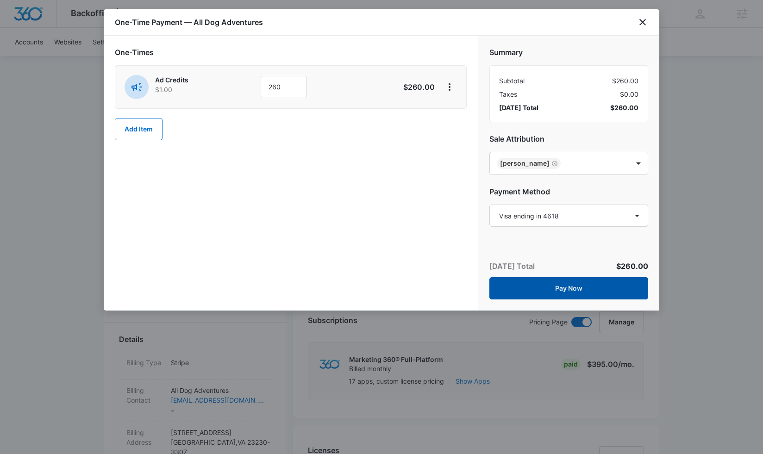
click at [520, 291] on button "Pay Now" at bounding box center [568, 288] width 159 height 22
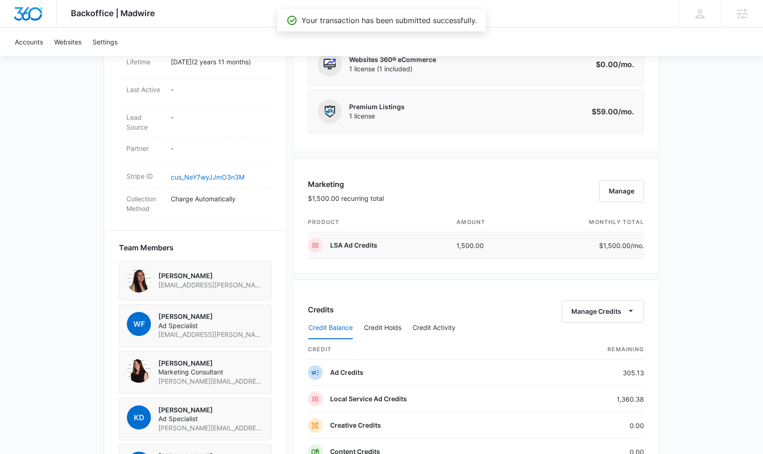
scroll to position [485, 0]
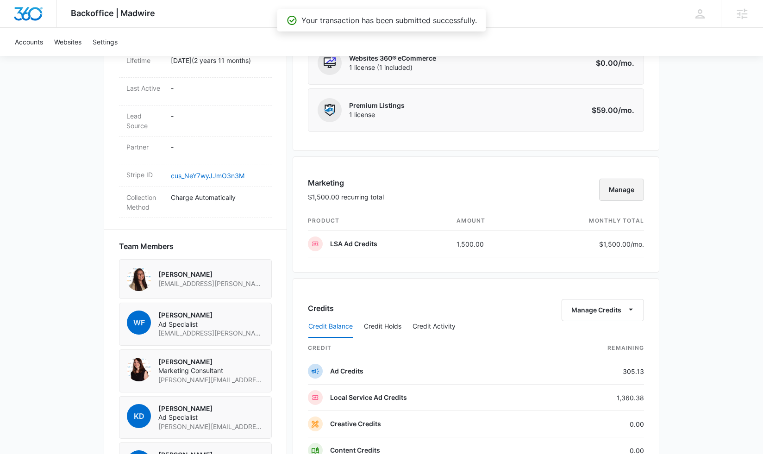
click at [621, 185] on button "Manage" at bounding box center [621, 190] width 45 height 22
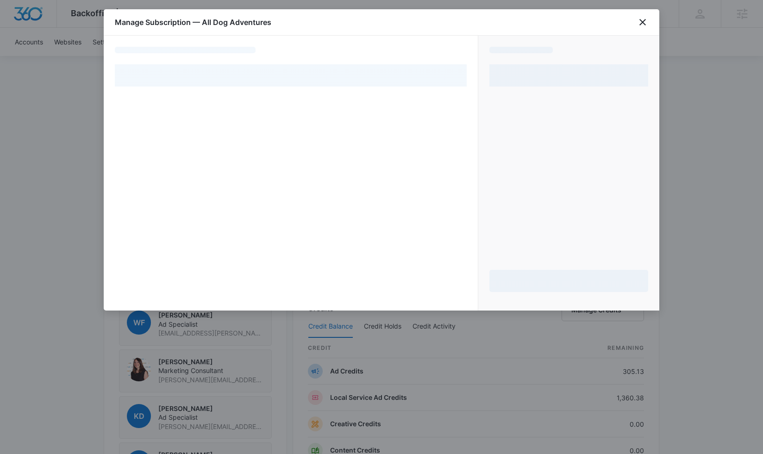
select select "pm_1PbR6HA4n8RTgNjUzzZw3A4m"
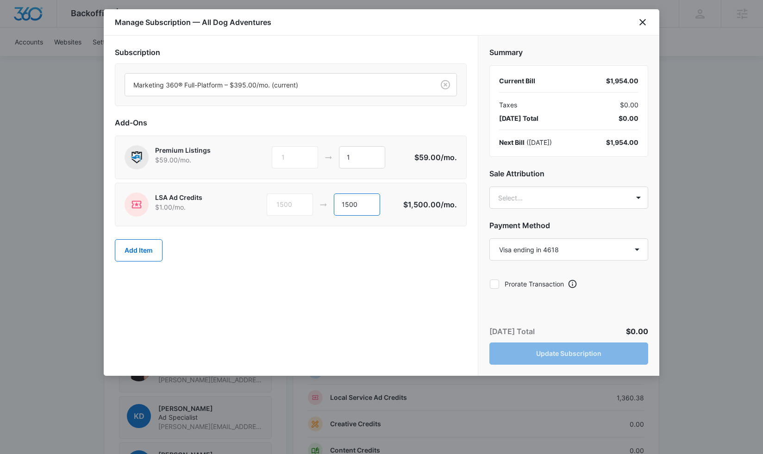
drag, startPoint x: 359, startPoint y: 206, endPoint x: 345, endPoint y: 206, distance: 13.5
click at [345, 206] on input "1500" at bounding box center [357, 205] width 46 height 22
type input "1760"
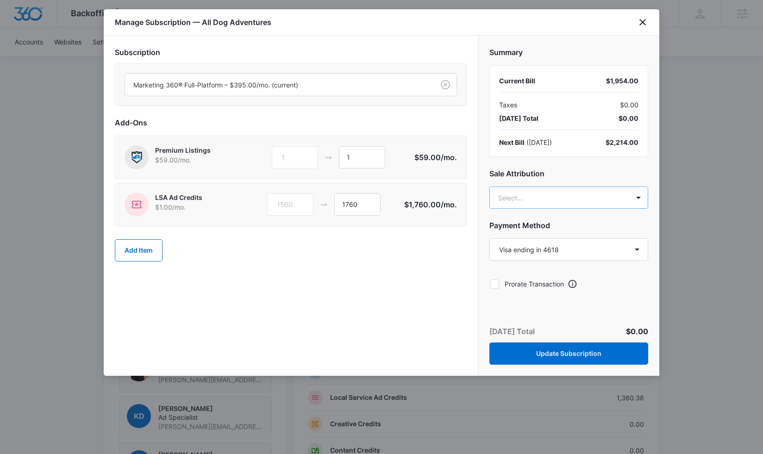
click at [626, 196] on body "Backoffice | Madwire Apps Settings Tommy Nagel tommy.nagel@madwire.com My Profi…" at bounding box center [381, 162] width 763 height 1295
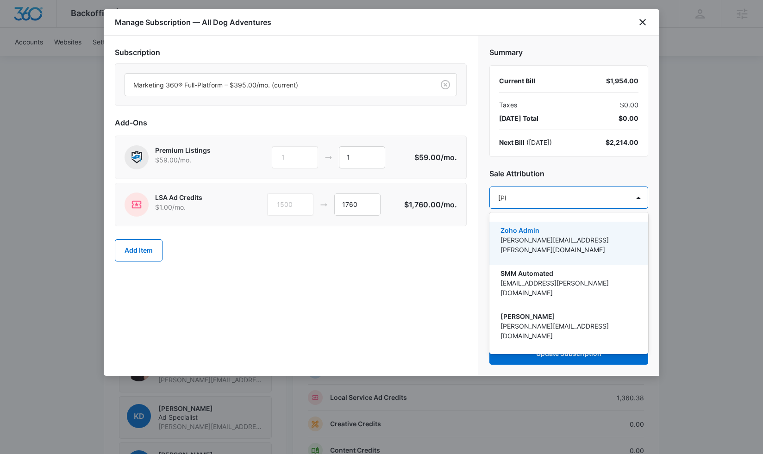
type input "tomm"
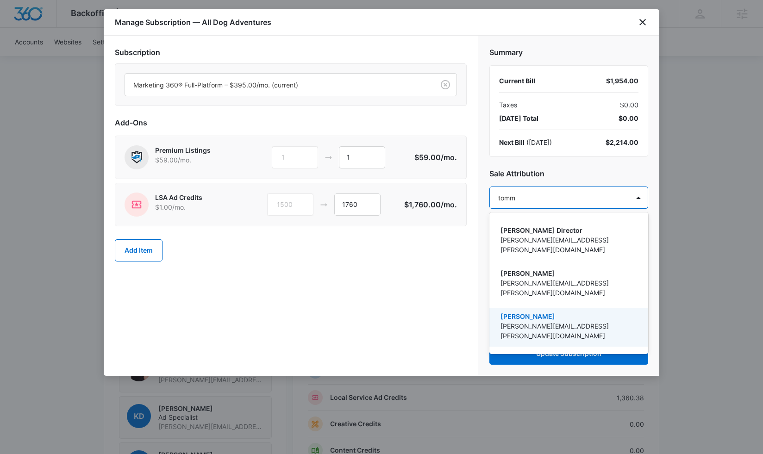
click at [568, 313] on div "Tommy Nagel tommy.nagel@madwire.com" at bounding box center [567, 330] width 135 height 36
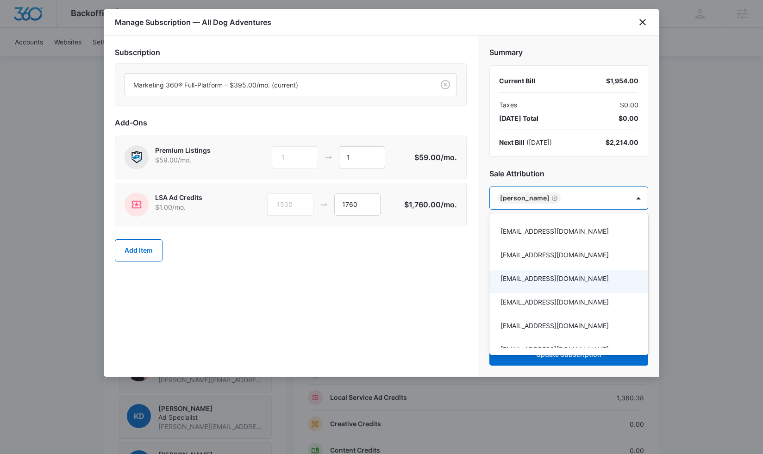
click at [448, 287] on div at bounding box center [381, 227] width 763 height 454
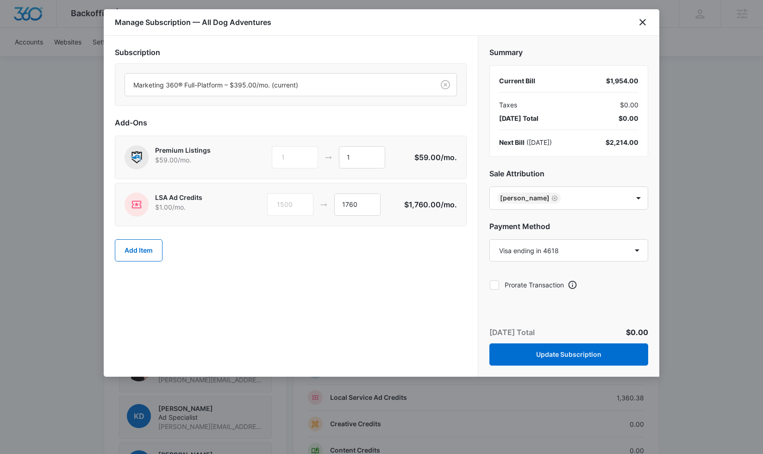
click at [546, 359] on button "Update Subscription" at bounding box center [568, 355] width 159 height 22
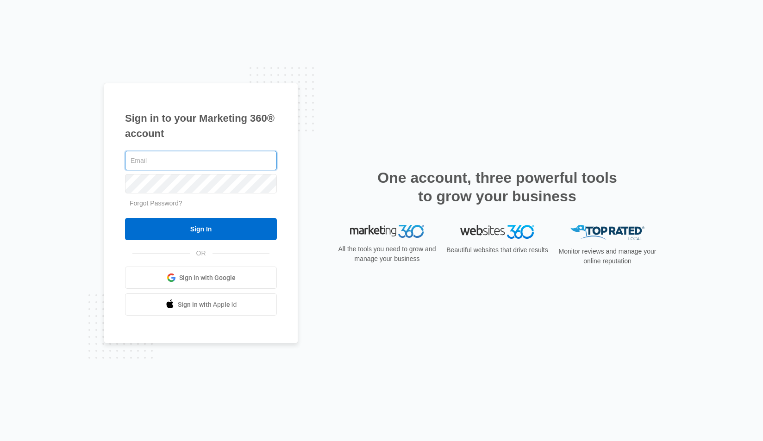
type input "[PERSON_NAME][EMAIL_ADDRESS][PERSON_NAME][DOMAIN_NAME]"
click at [201, 229] on input "Sign In" at bounding box center [201, 229] width 152 height 22
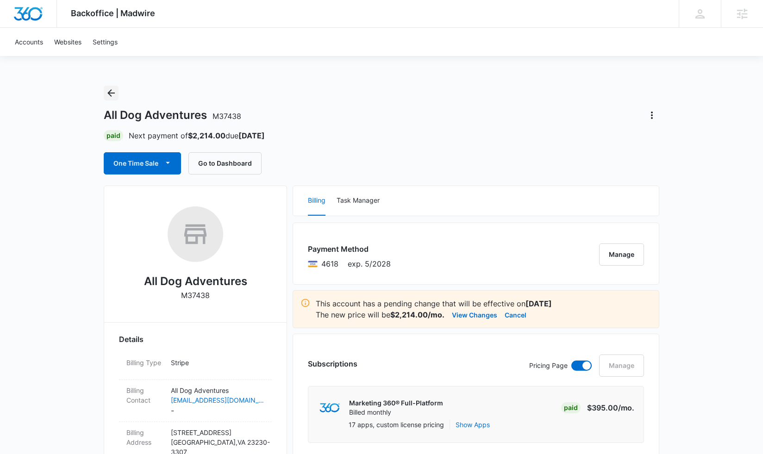
click at [113, 92] on icon "Back" at bounding box center [111, 93] width 11 height 11
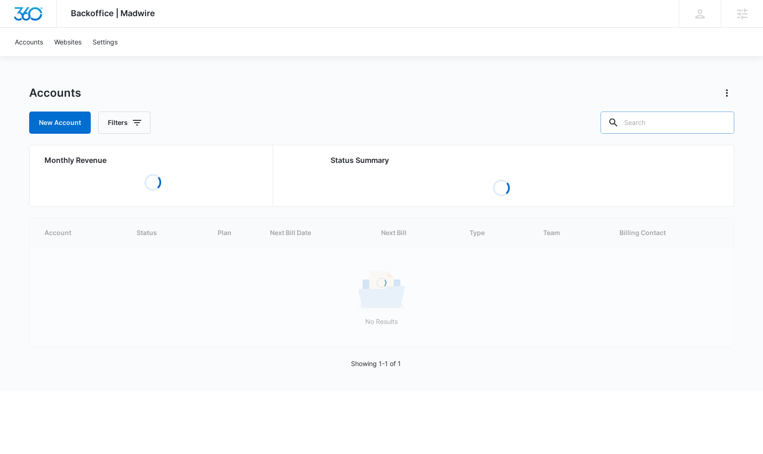
click at [644, 120] on input "text" at bounding box center [667, 123] width 134 height 22
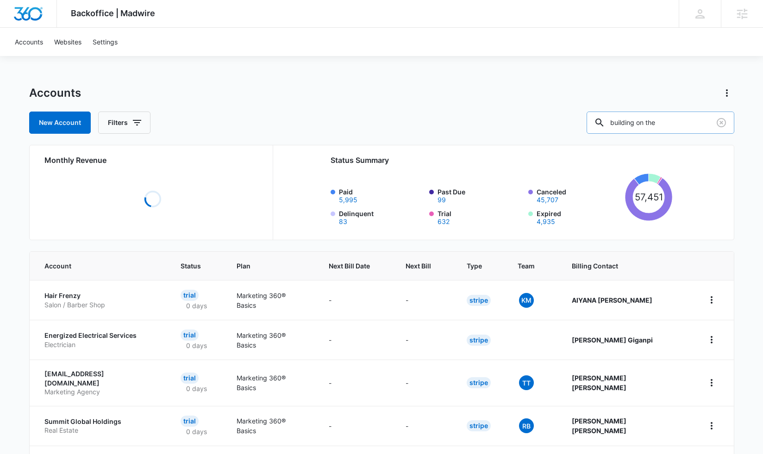
type input "building on the"
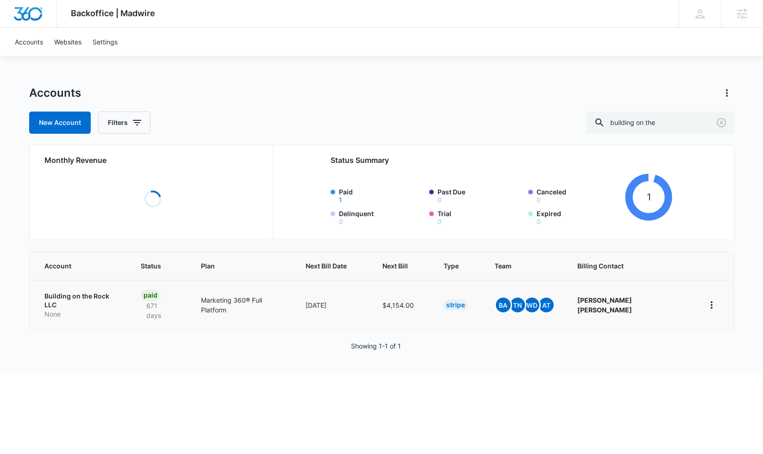
click at [80, 296] on td "Building on the Rock LLC None" at bounding box center [80, 305] width 100 height 50
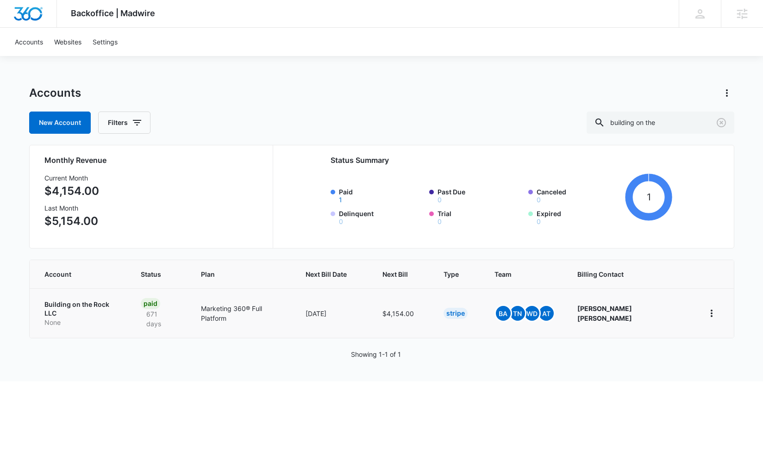
click at [73, 303] on p "Building on the Rock LLC" at bounding box center [81, 309] width 74 height 18
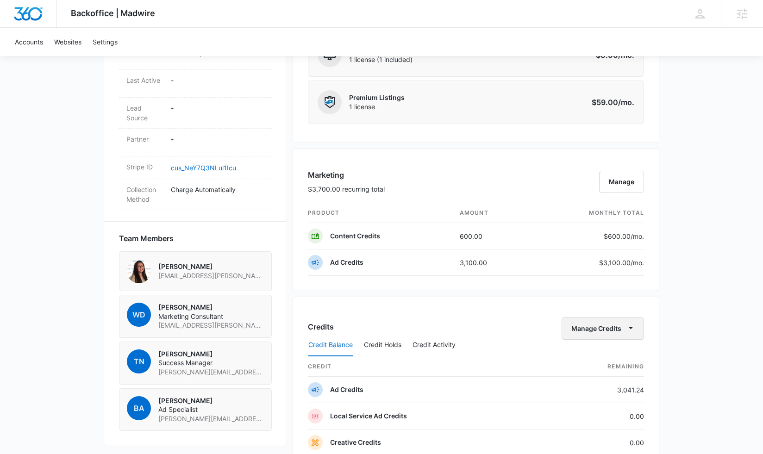
scroll to position [469, 0]
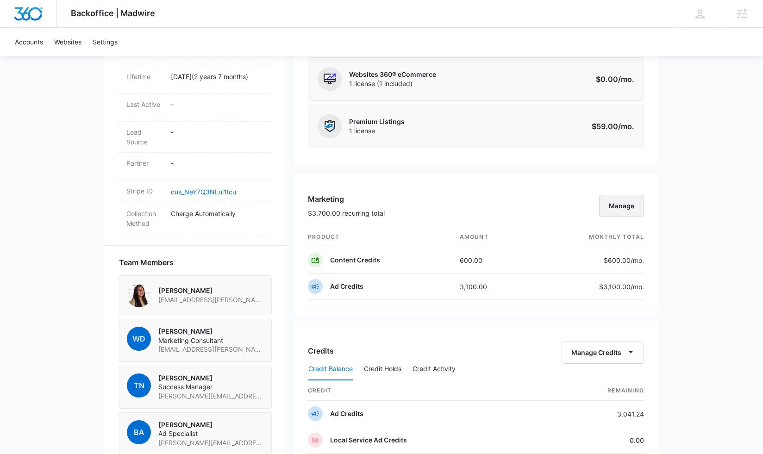
click at [614, 206] on button "Manage" at bounding box center [621, 206] width 45 height 22
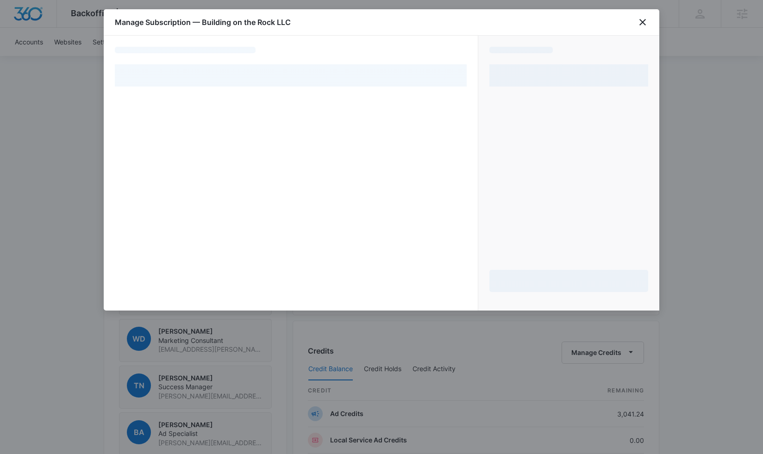
select select "pm_1Pv1VIA4n8RTgNjUkmZe81Dk"
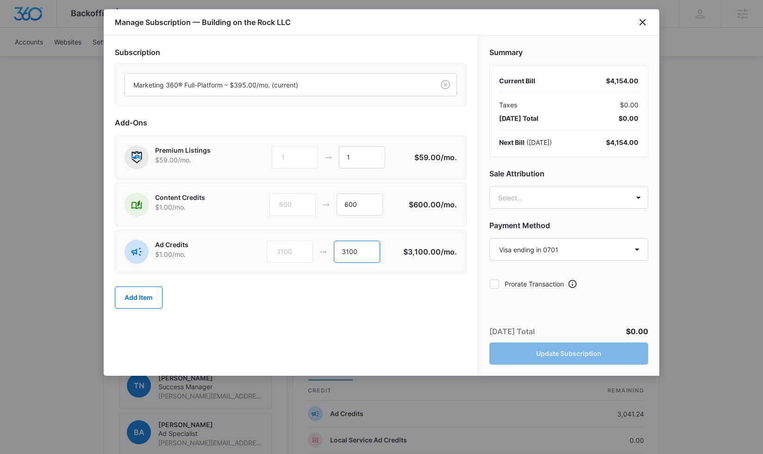
drag, startPoint x: 345, startPoint y: 254, endPoint x: 374, endPoint y: 268, distance: 32.1
click at [347, 254] on input "3100" at bounding box center [357, 252] width 46 height 22
click at [644, 24] on icon "close" at bounding box center [642, 22] width 11 height 11
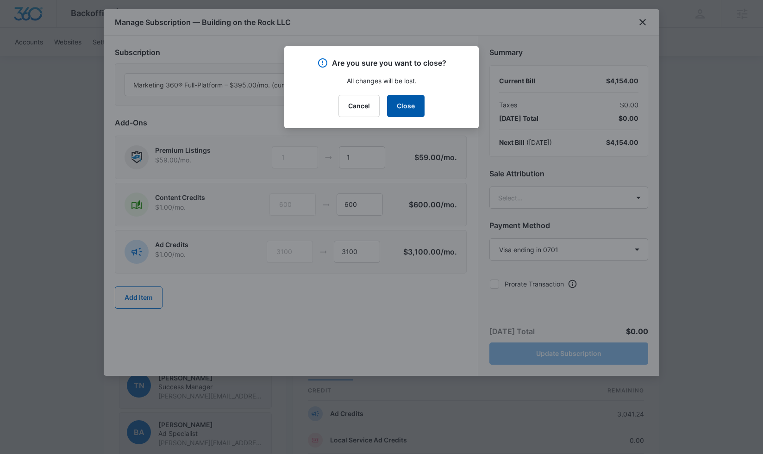
click at [406, 109] on button "Close" at bounding box center [406, 106] width 38 height 22
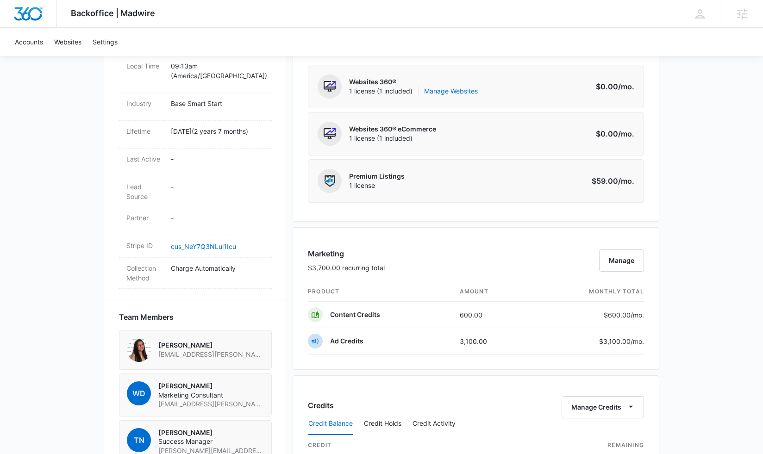
scroll to position [414, 0]
click at [627, 264] on button "Manage" at bounding box center [621, 260] width 45 height 22
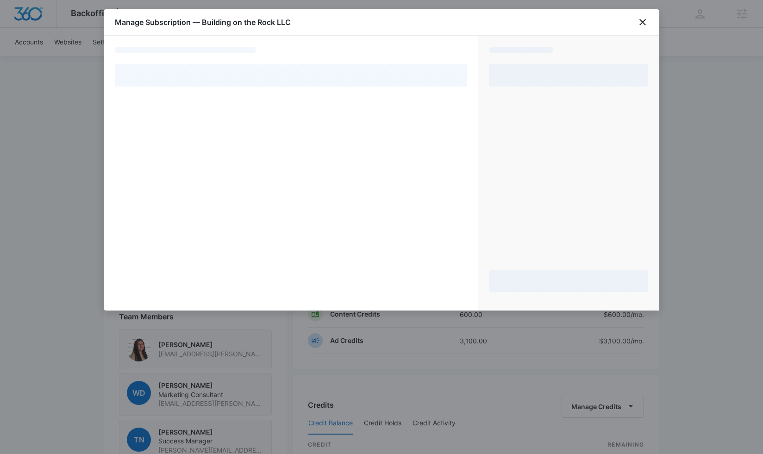
select select "pm_1Pv1VIA4n8RTgNjUkmZe81Dk"
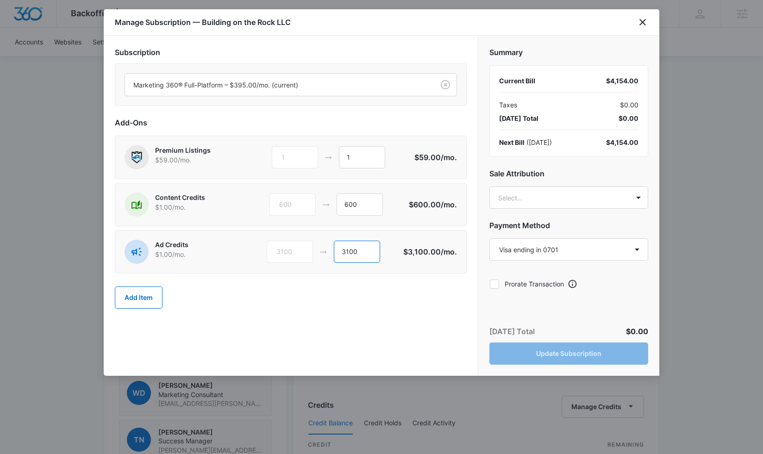
click at [345, 252] on input "3100" at bounding box center [357, 252] width 46 height 22
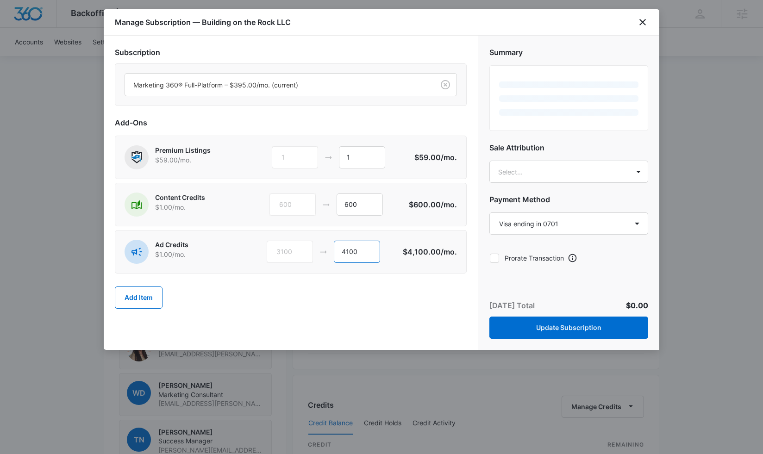
type input "4100"
click at [339, 289] on div "Add Item" at bounding box center [291, 297] width 352 height 41
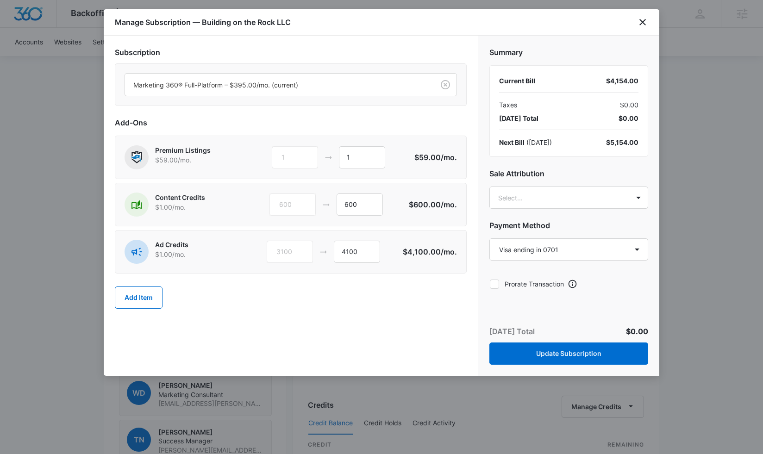
click at [545, 177] on h2 "Sale Attribution" at bounding box center [568, 173] width 159 height 11
click at [545, 188] on body "Backoffice | Madwire Apps Settings [PERSON_NAME] [PERSON_NAME][EMAIL_ADDRESS][P…" at bounding box center [381, 283] width 763 height 1394
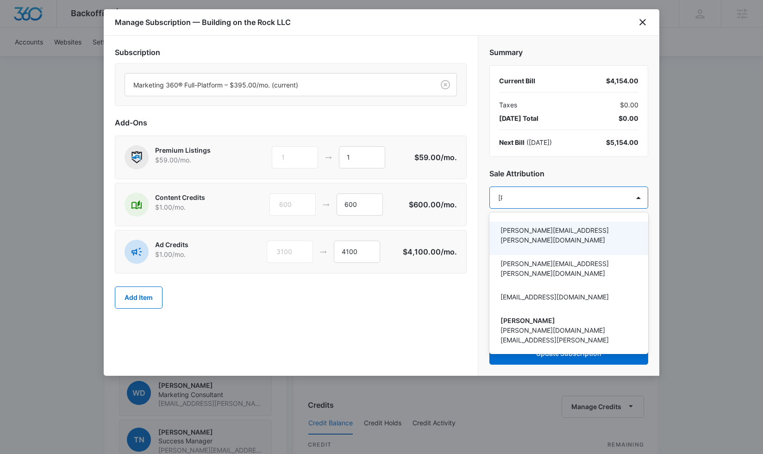
type input "tomm"
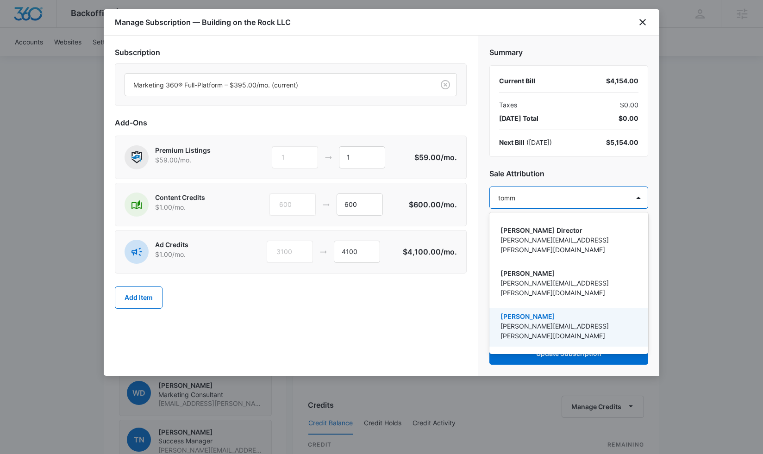
click at [545, 321] on p "[PERSON_NAME][EMAIL_ADDRESS][PERSON_NAME][DOMAIN_NAME]" at bounding box center [567, 330] width 135 height 19
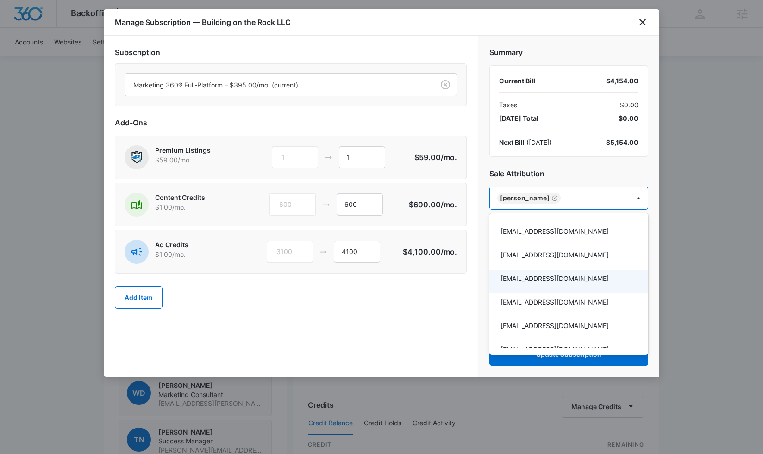
click at [399, 301] on div at bounding box center [381, 227] width 763 height 454
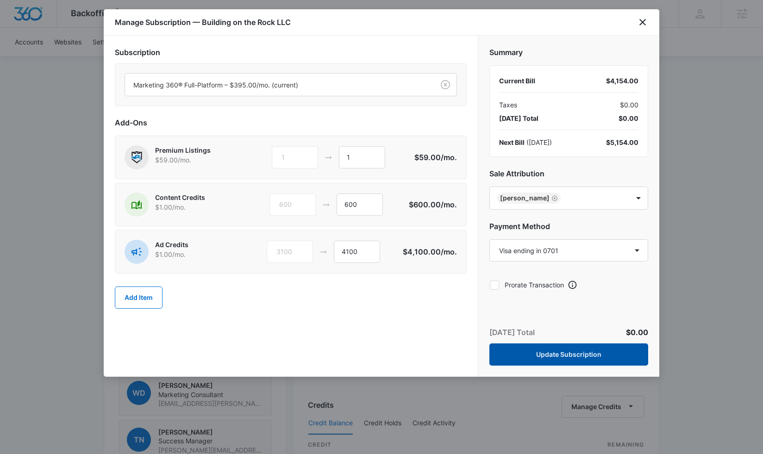
click at [543, 355] on button "Update Subscription" at bounding box center [568, 355] width 159 height 22
